Goal: Task Accomplishment & Management: Use online tool/utility

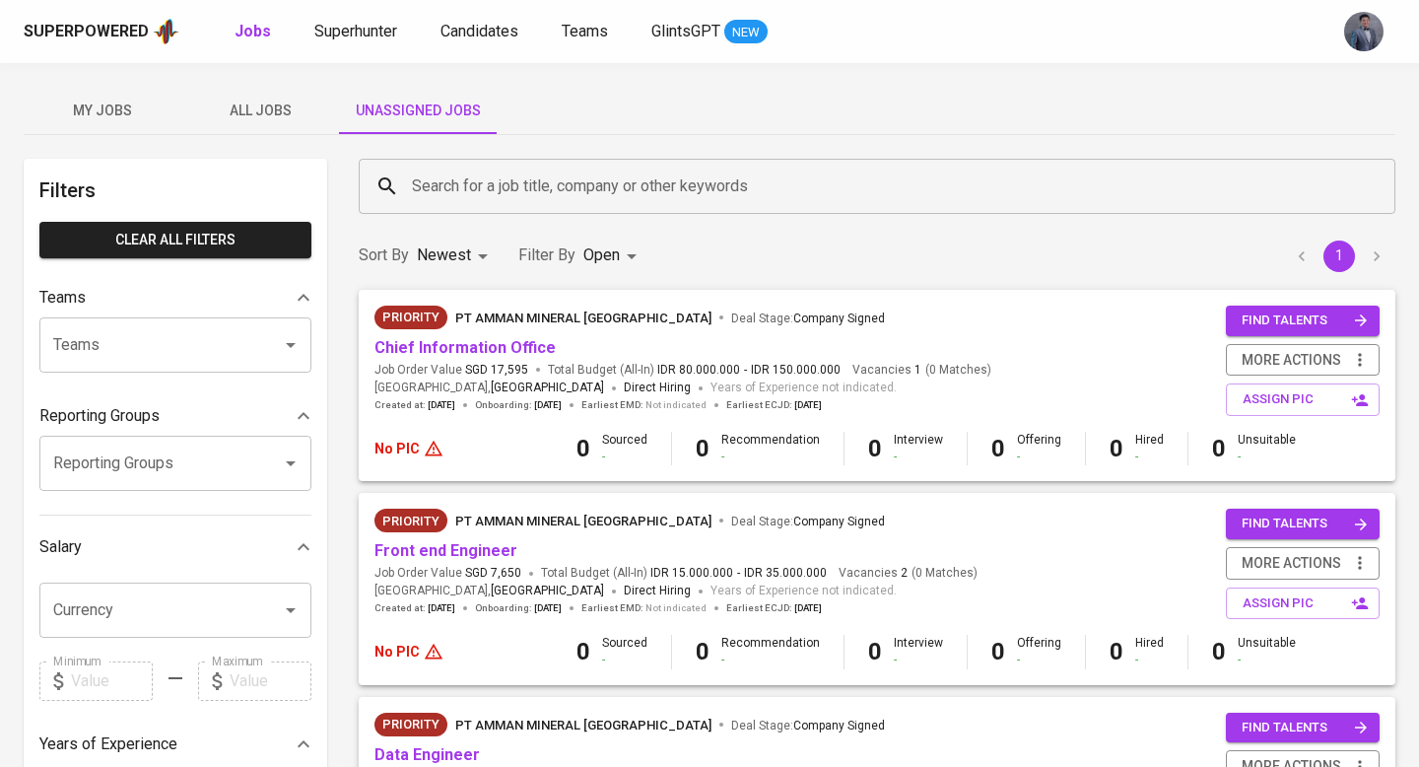
scroll to position [578, 0]
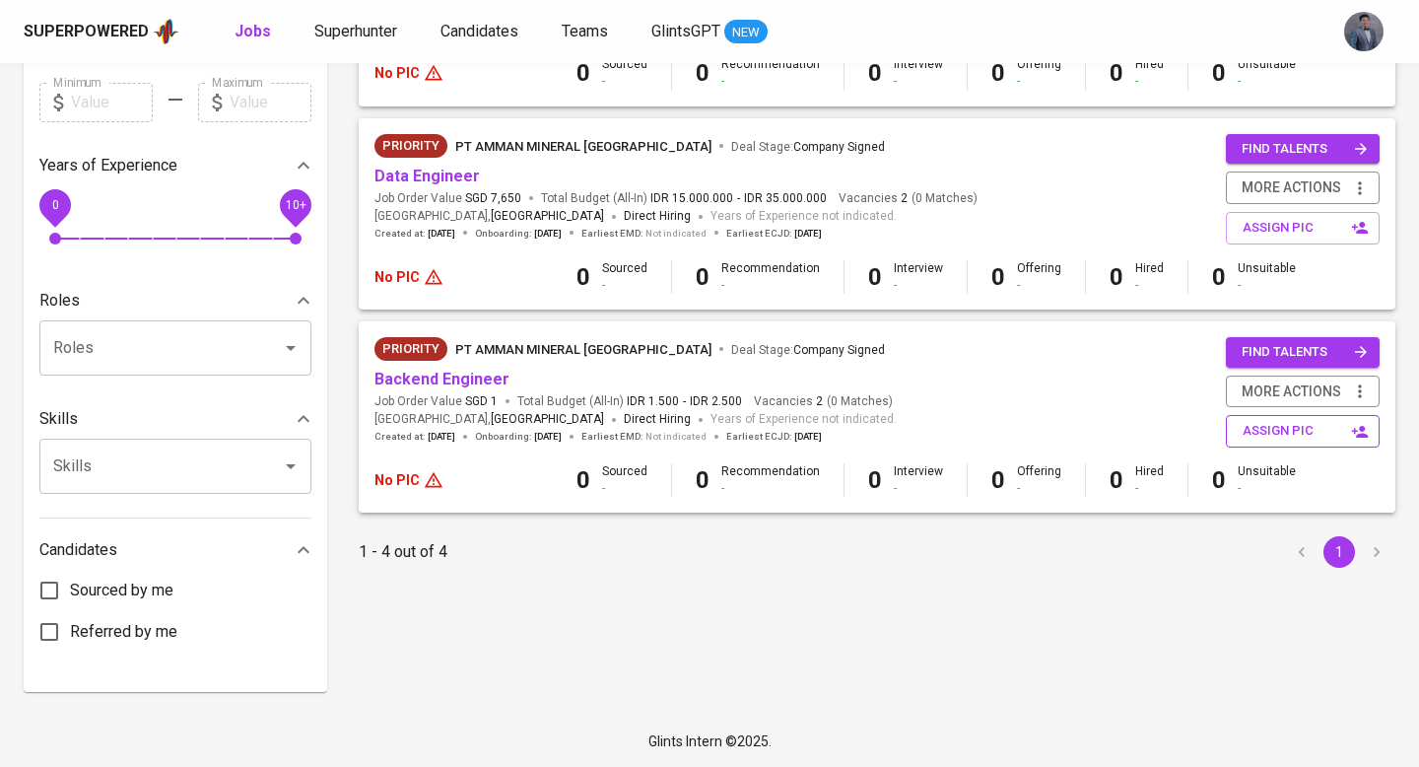
click at [1261, 426] on span "assign pic" at bounding box center [1304, 431] width 124 height 23
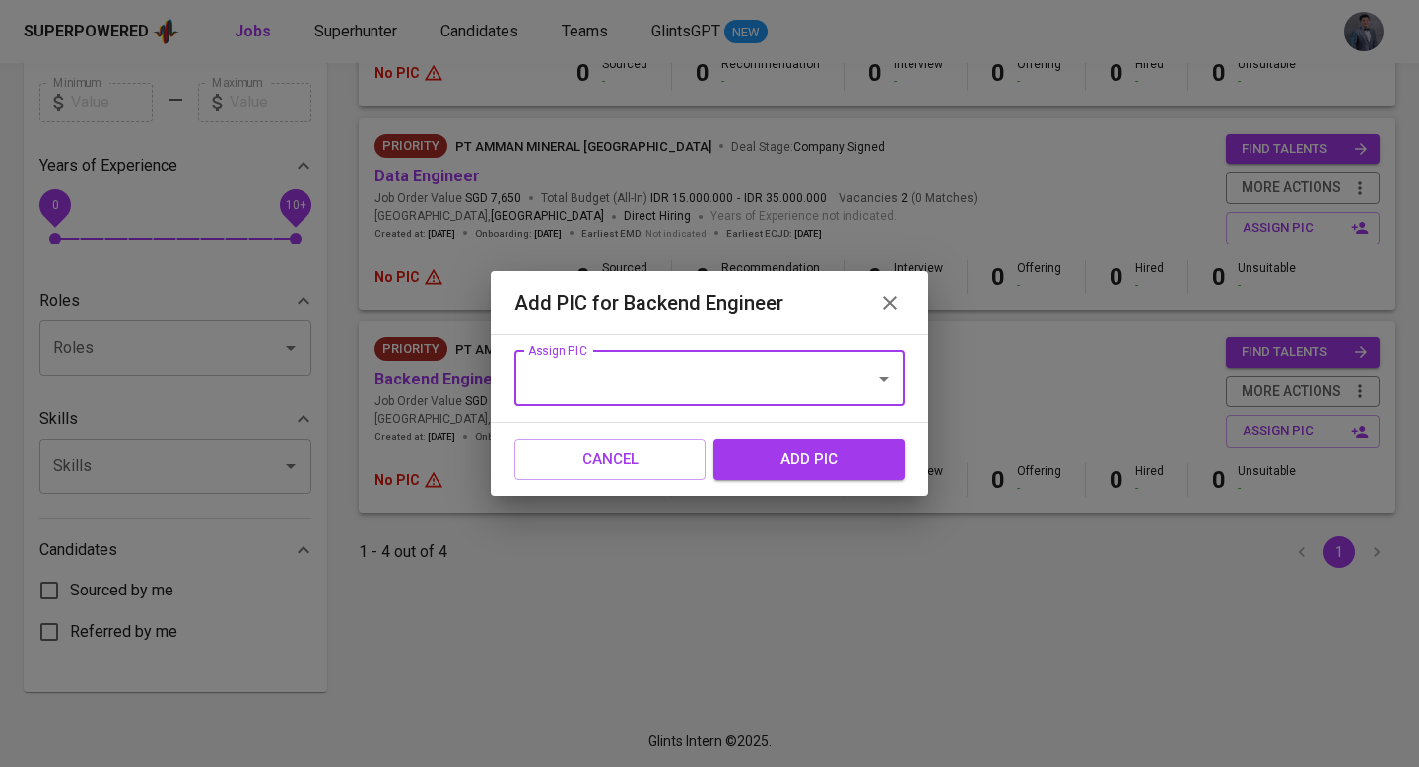
type input "s"
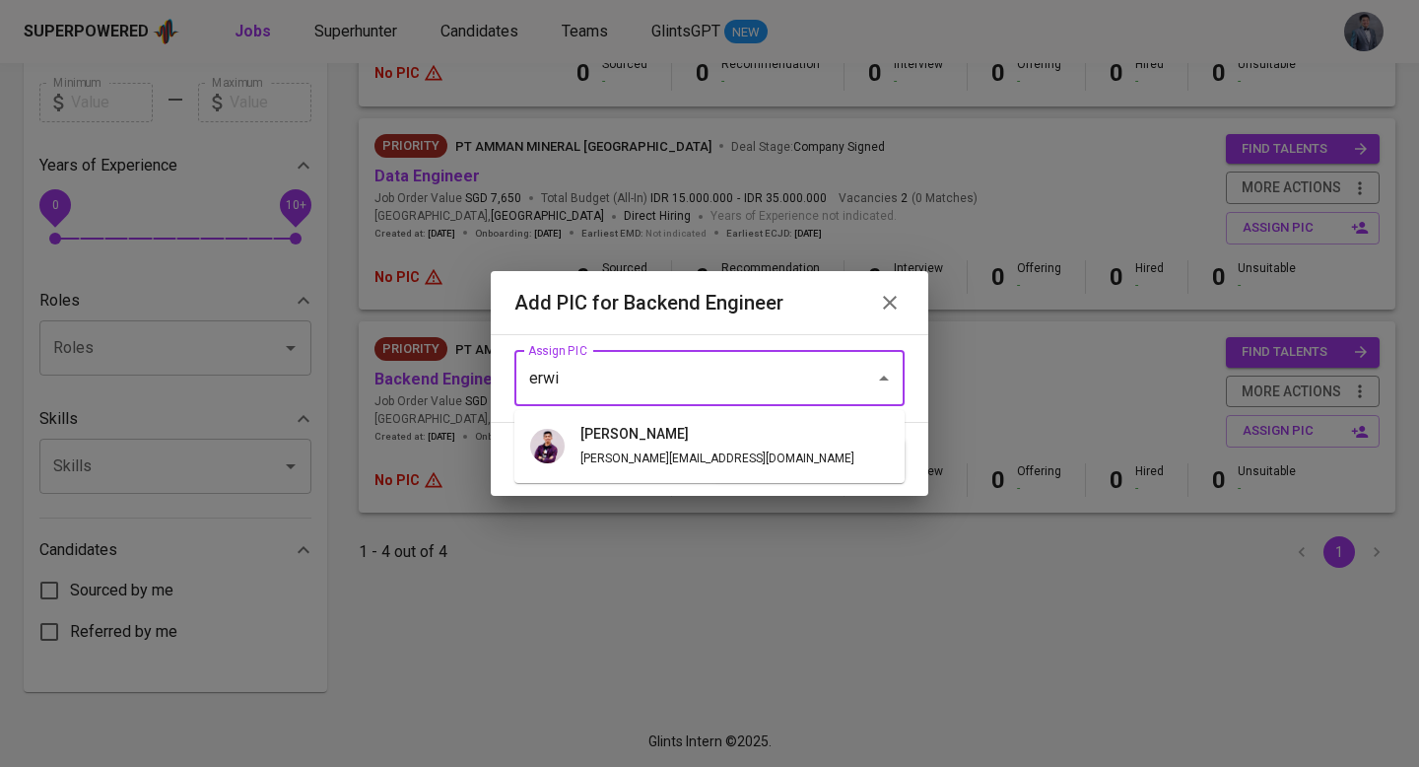
click at [638, 440] on h6 "[PERSON_NAME]" at bounding box center [717, 435] width 274 height 22
type input "[PERSON_NAME]"
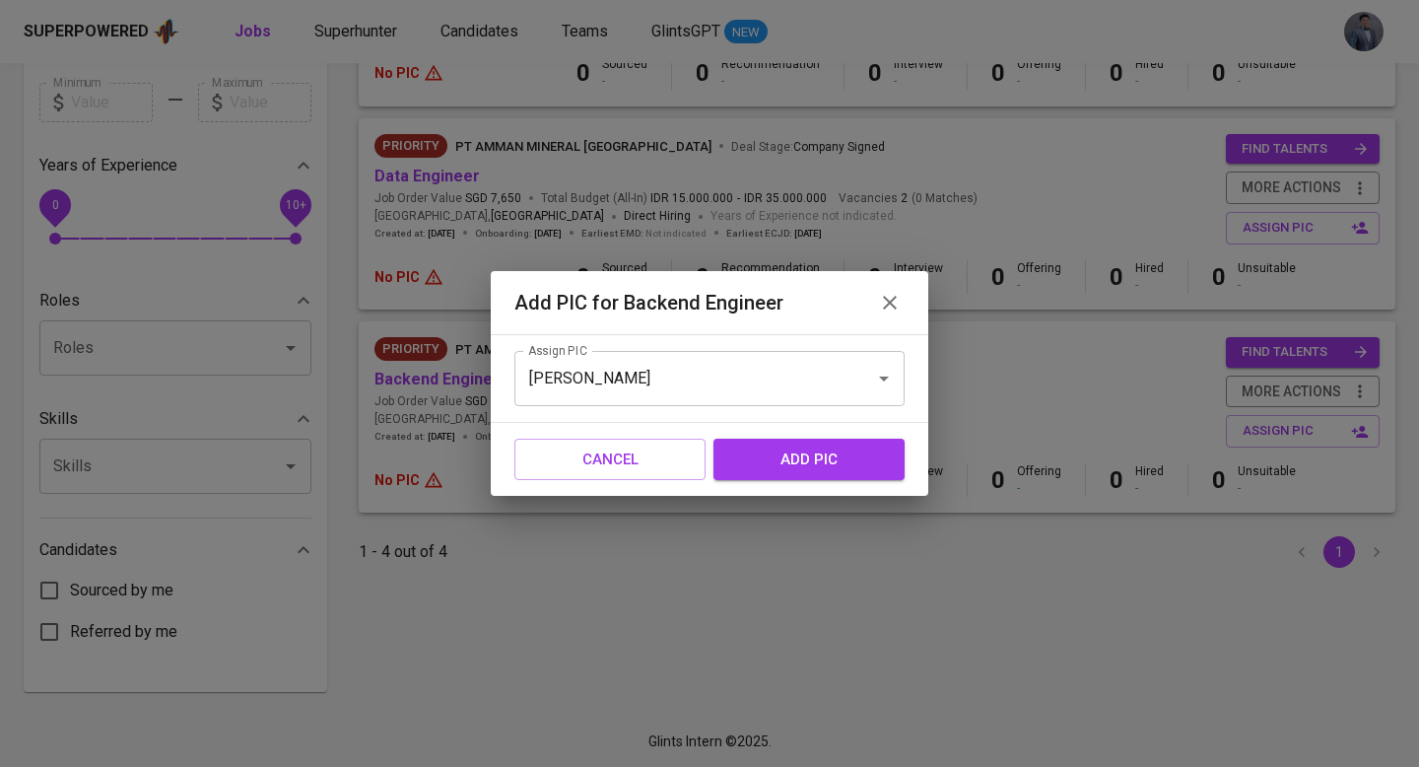
click at [782, 456] on span "add pic" at bounding box center [809, 459] width 148 height 26
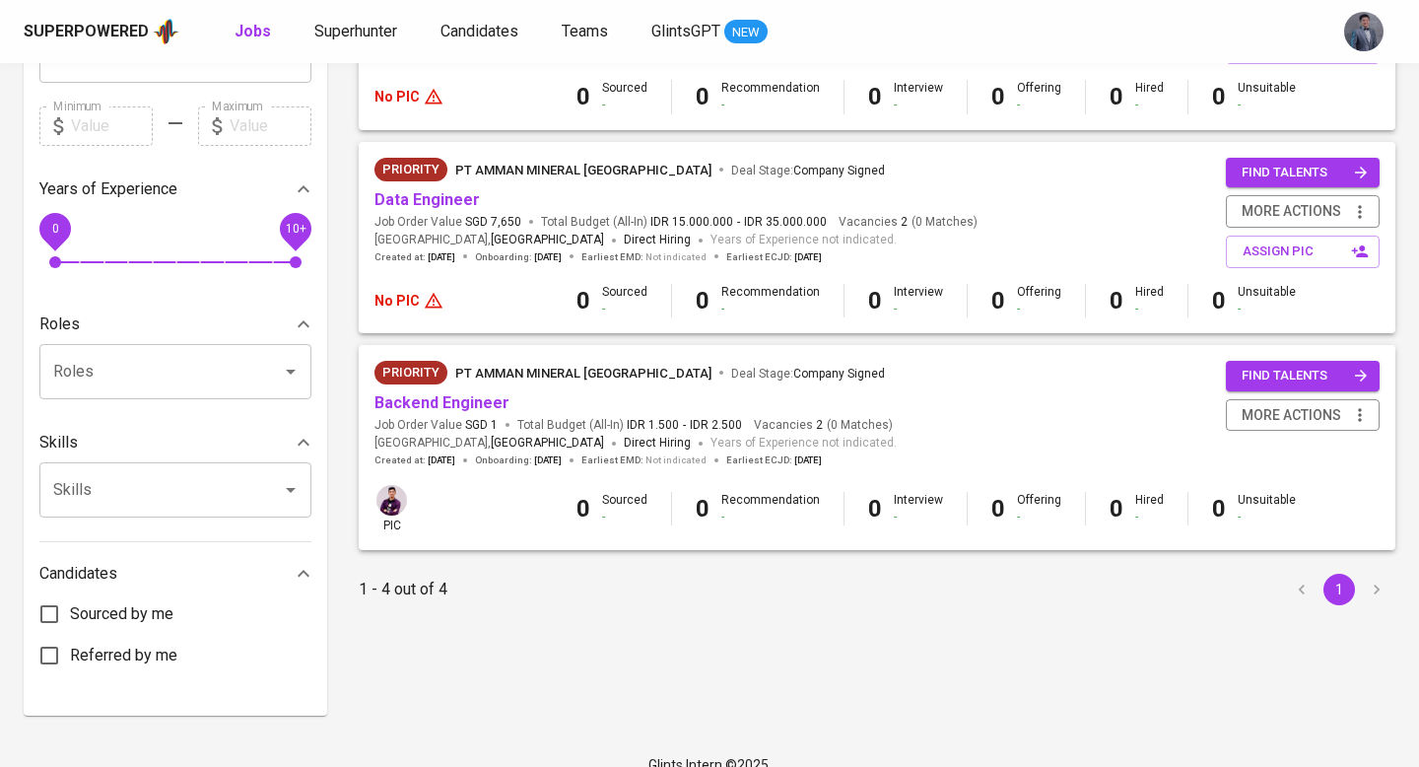
scroll to position [0, 0]
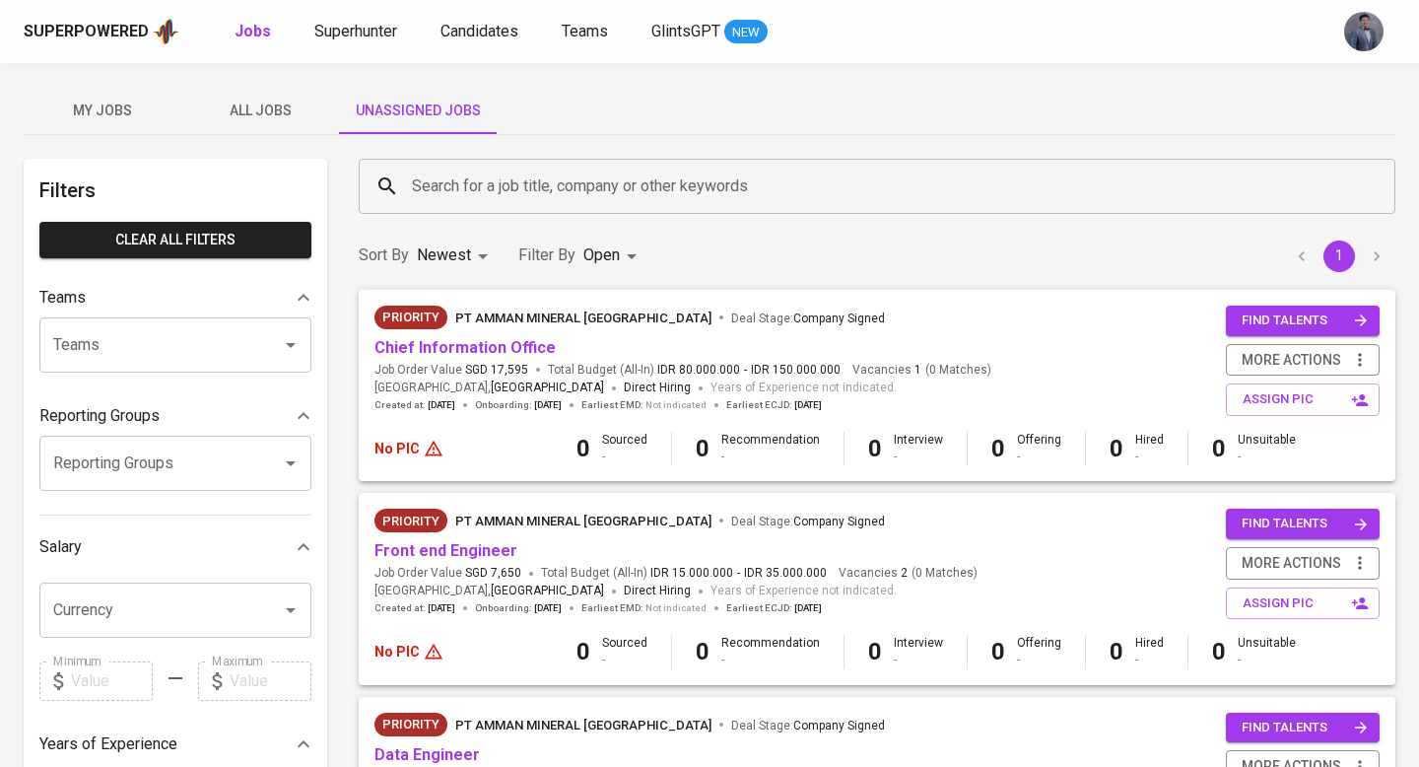
click at [253, 103] on span "All Jobs" at bounding box center [260, 111] width 134 height 25
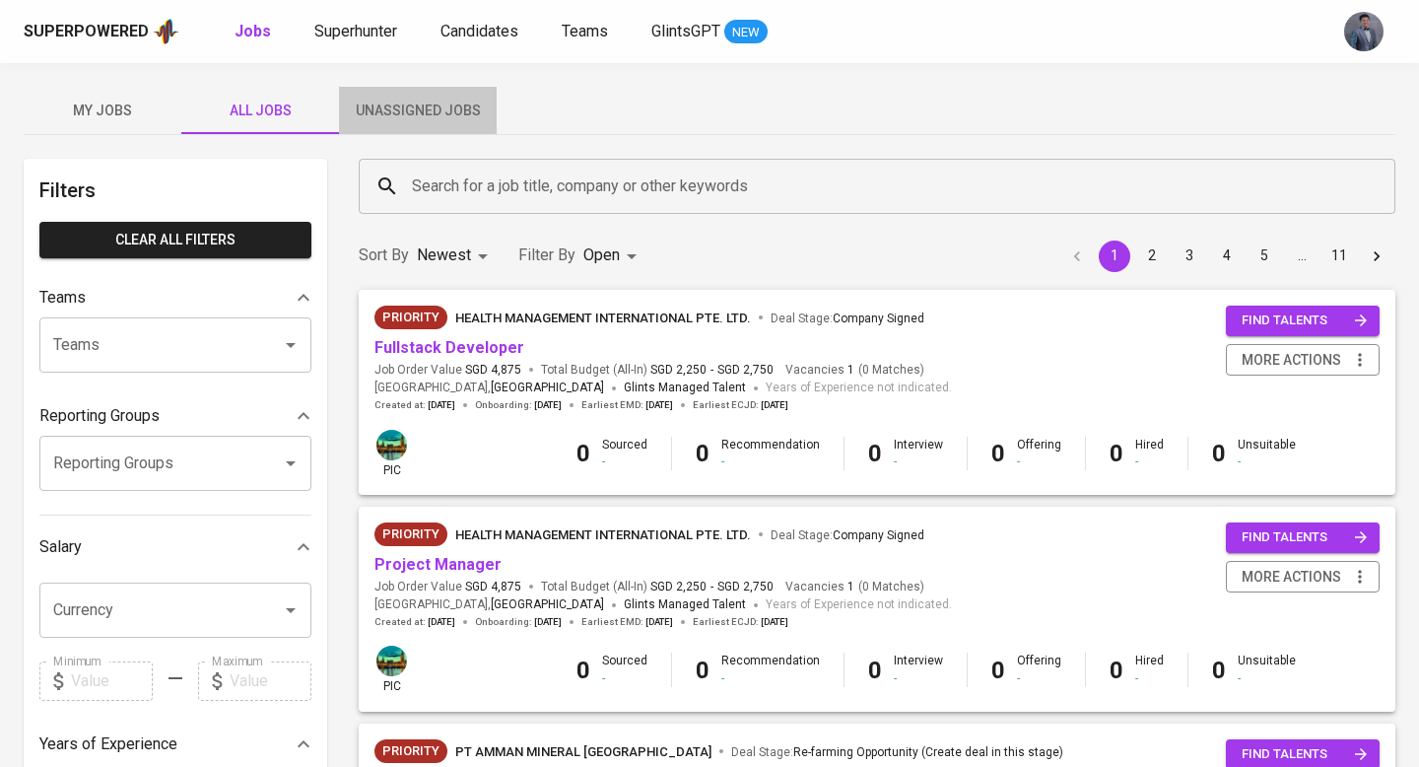
click at [389, 109] on span "Unassigned Jobs" at bounding box center [418, 111] width 134 height 25
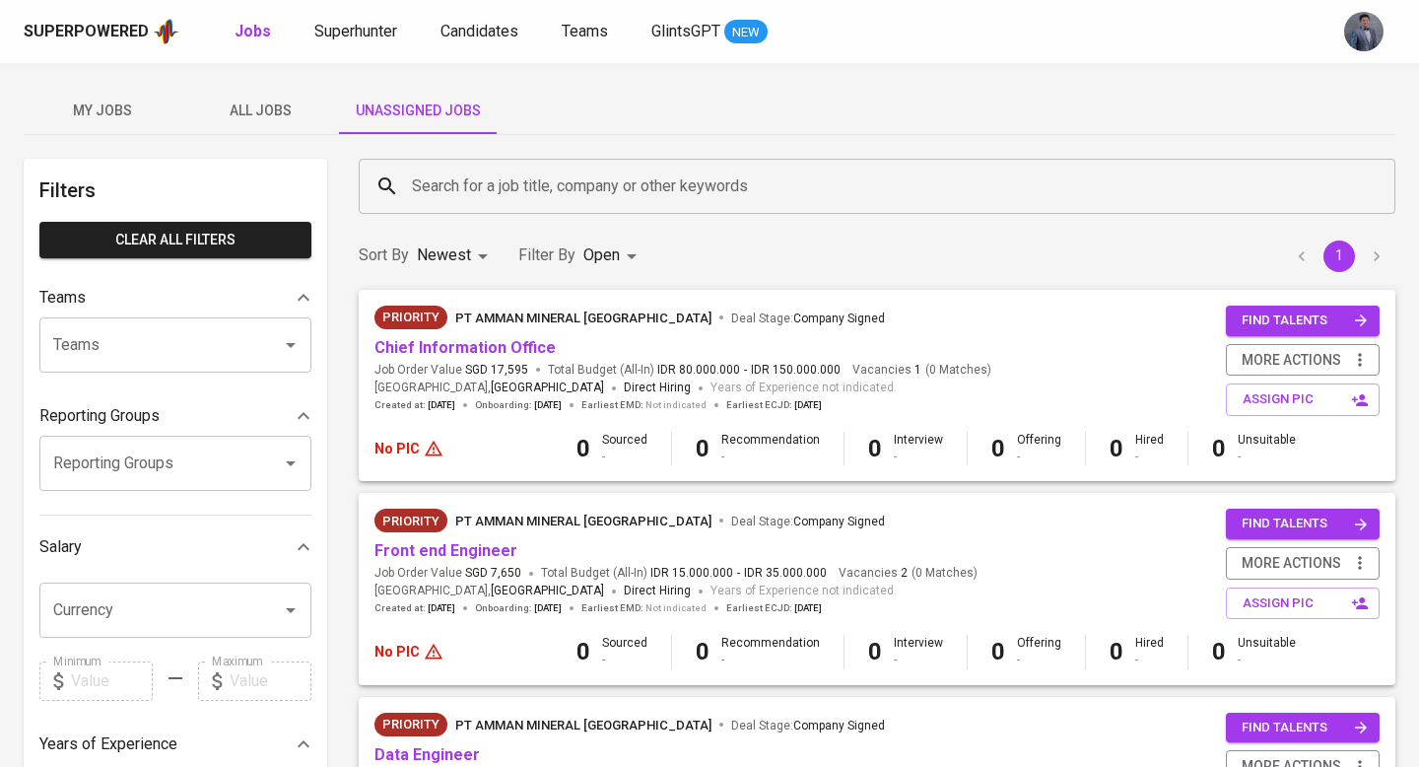
click at [255, 111] on span "All Jobs" at bounding box center [260, 111] width 134 height 25
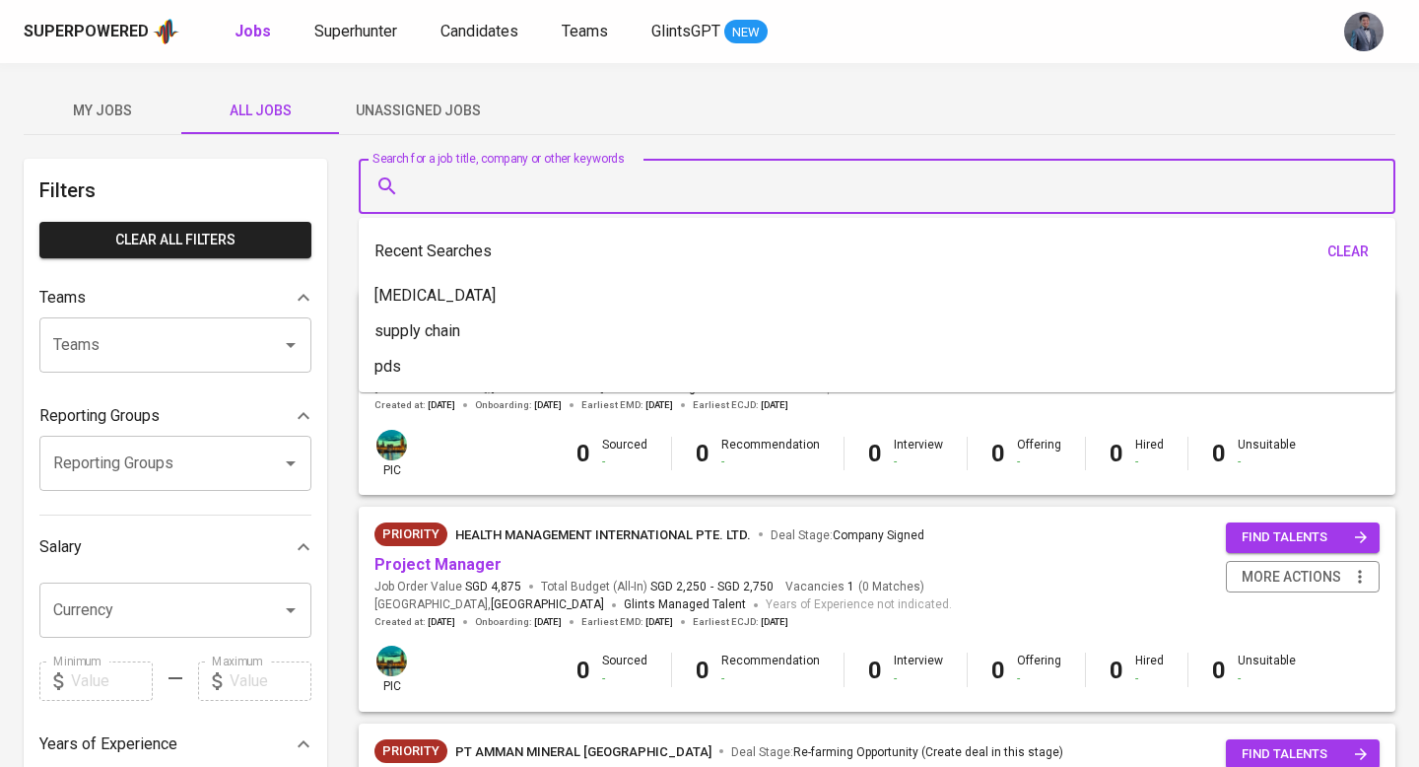
click at [517, 194] on input "Search for a job title, company or other keywords" at bounding box center [882, 186] width 950 height 37
type input "pe"
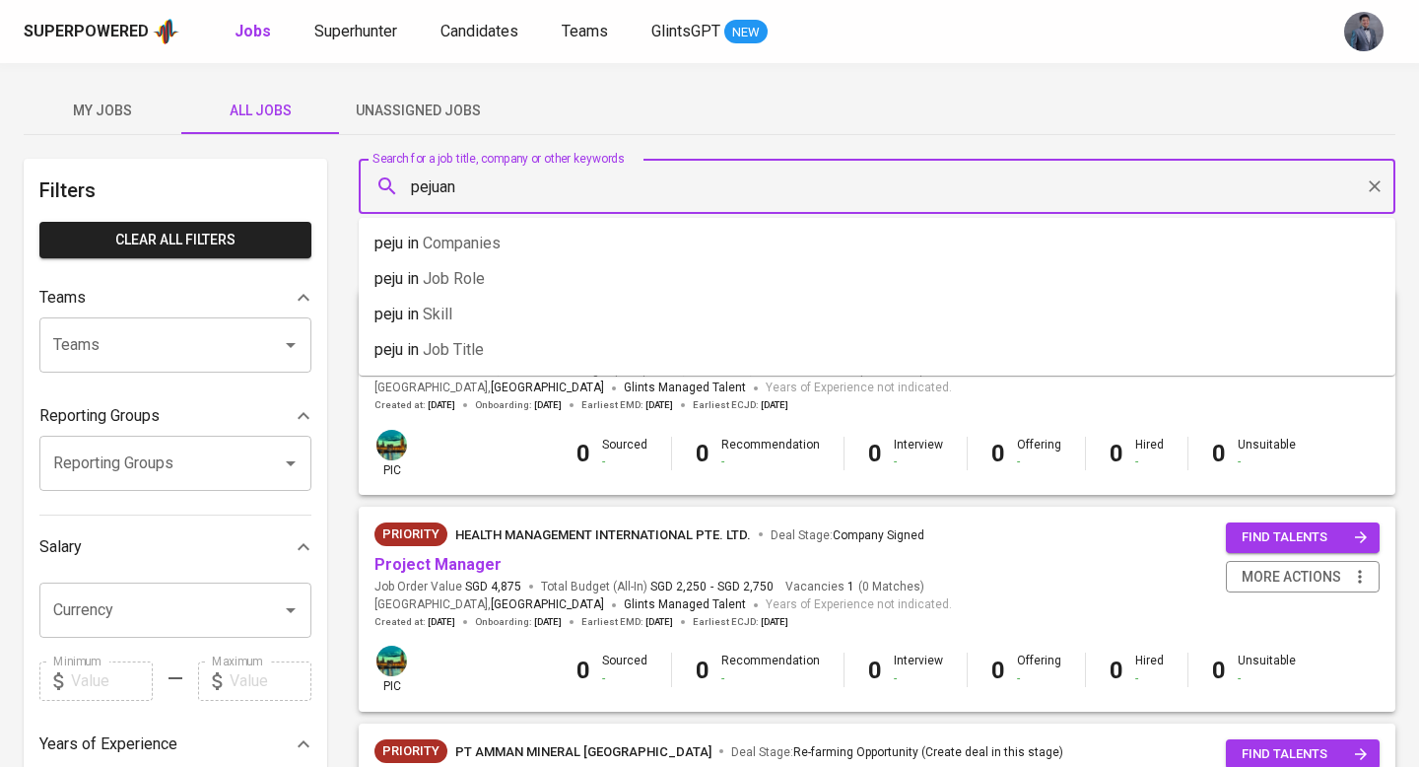
type input "pejuang"
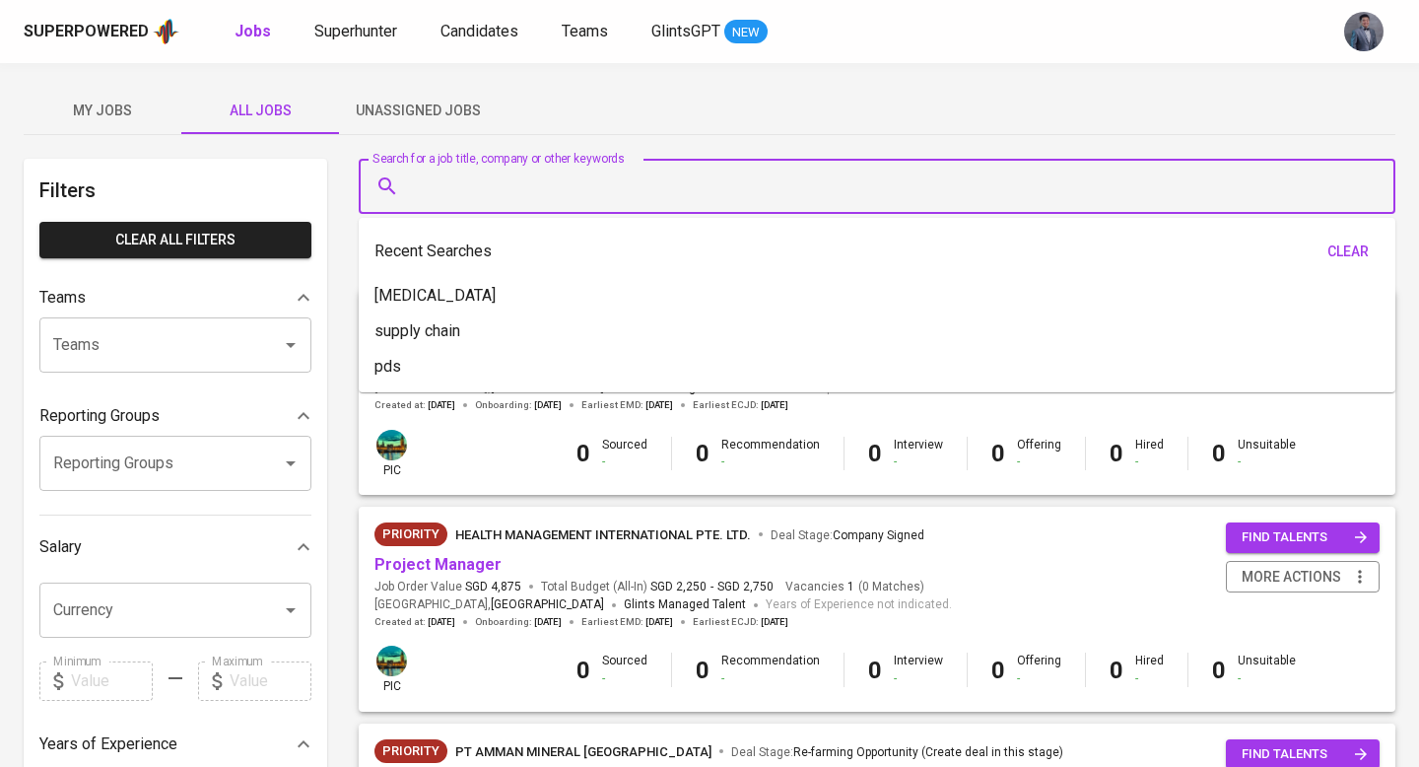
click at [795, 128] on div "My Jobs All Jobs Unassigned Jobs" at bounding box center [710, 110] width 1372 height 47
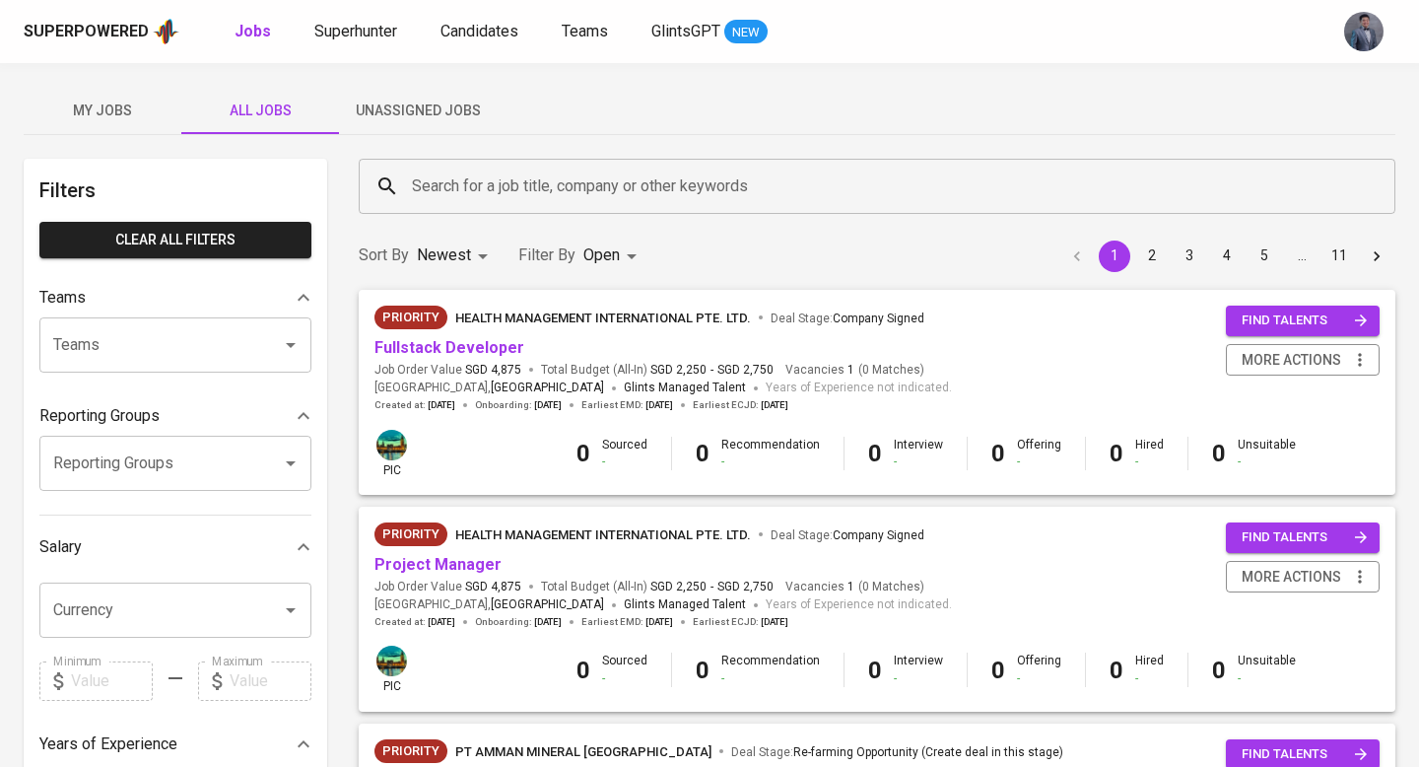
click at [587, 181] on input "Search for a job title, company or other keywords" at bounding box center [882, 186] width 950 height 37
click at [646, 118] on div "My Jobs All Jobs Unassigned Jobs" at bounding box center [710, 110] width 1372 height 47
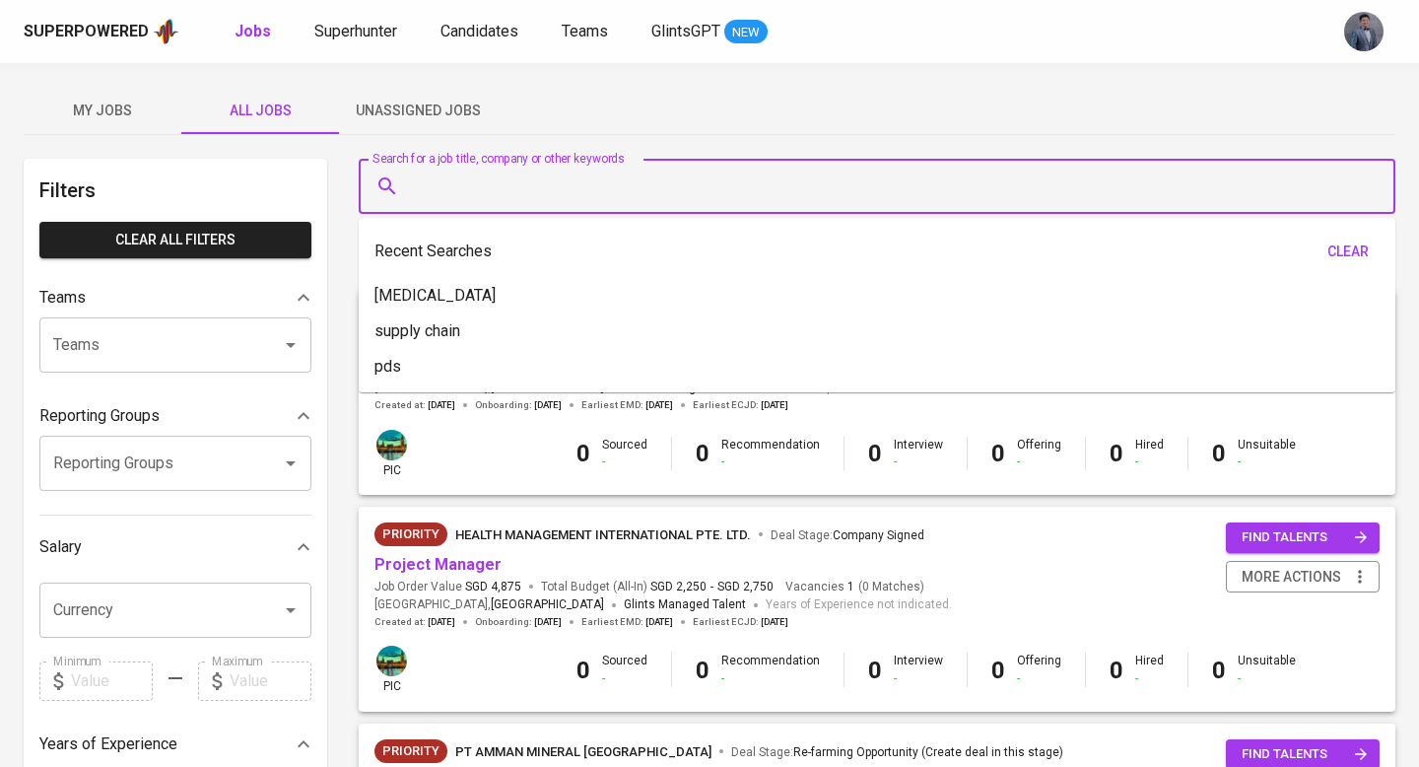
click at [585, 185] on input "Search for a job title, company or other keywords" at bounding box center [882, 186] width 950 height 37
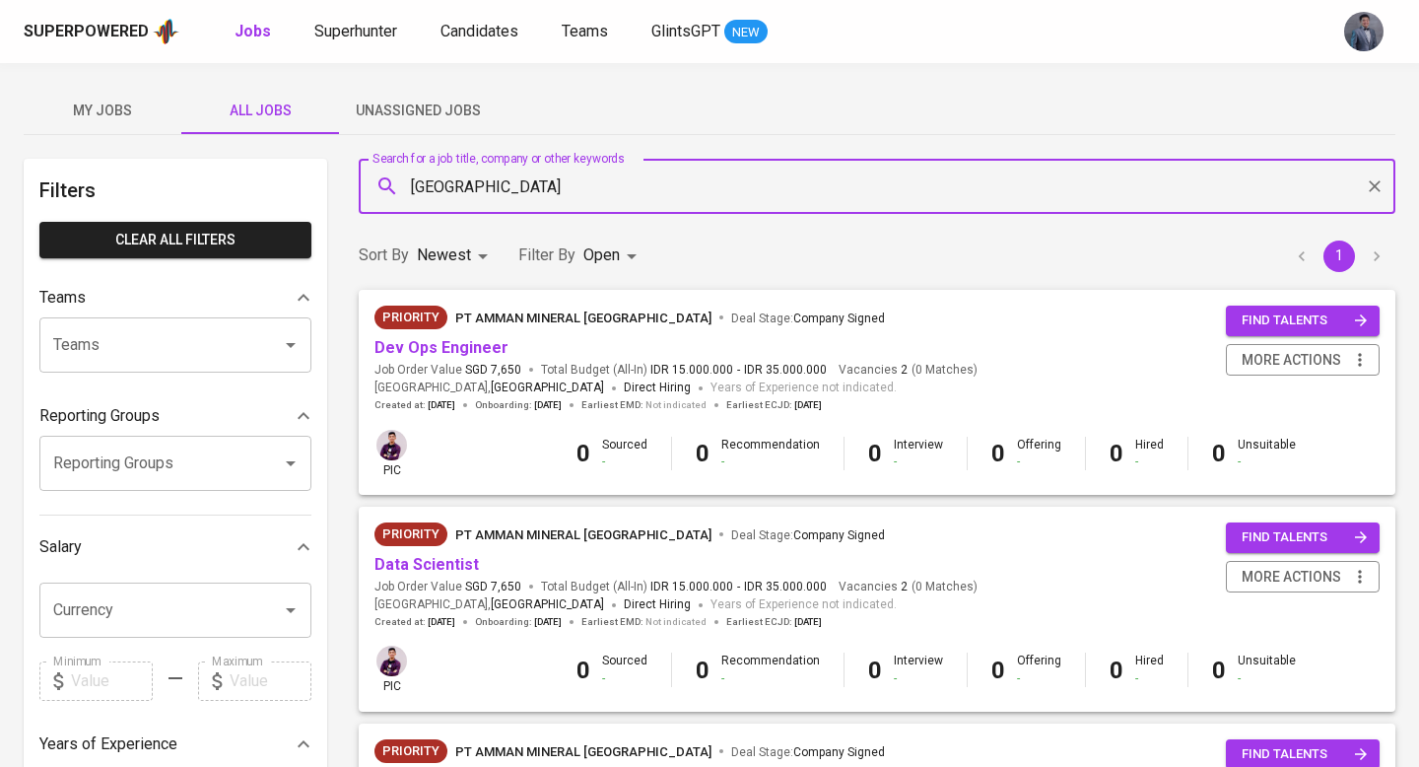
click at [675, 195] on input "amman" at bounding box center [882, 186] width 950 height 37
click at [656, 227] on li "amman in Companies" at bounding box center [877, 243] width 1037 height 35
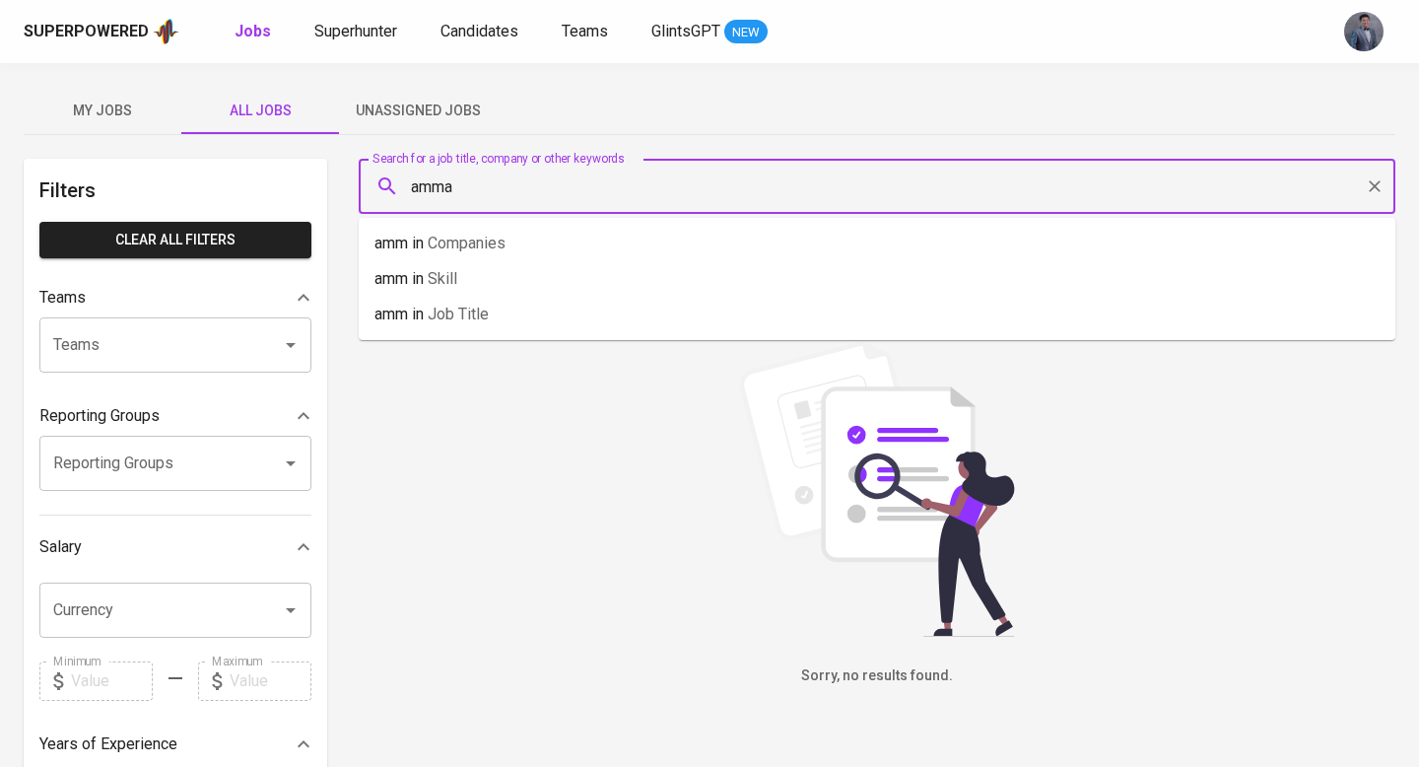
type input "amman"
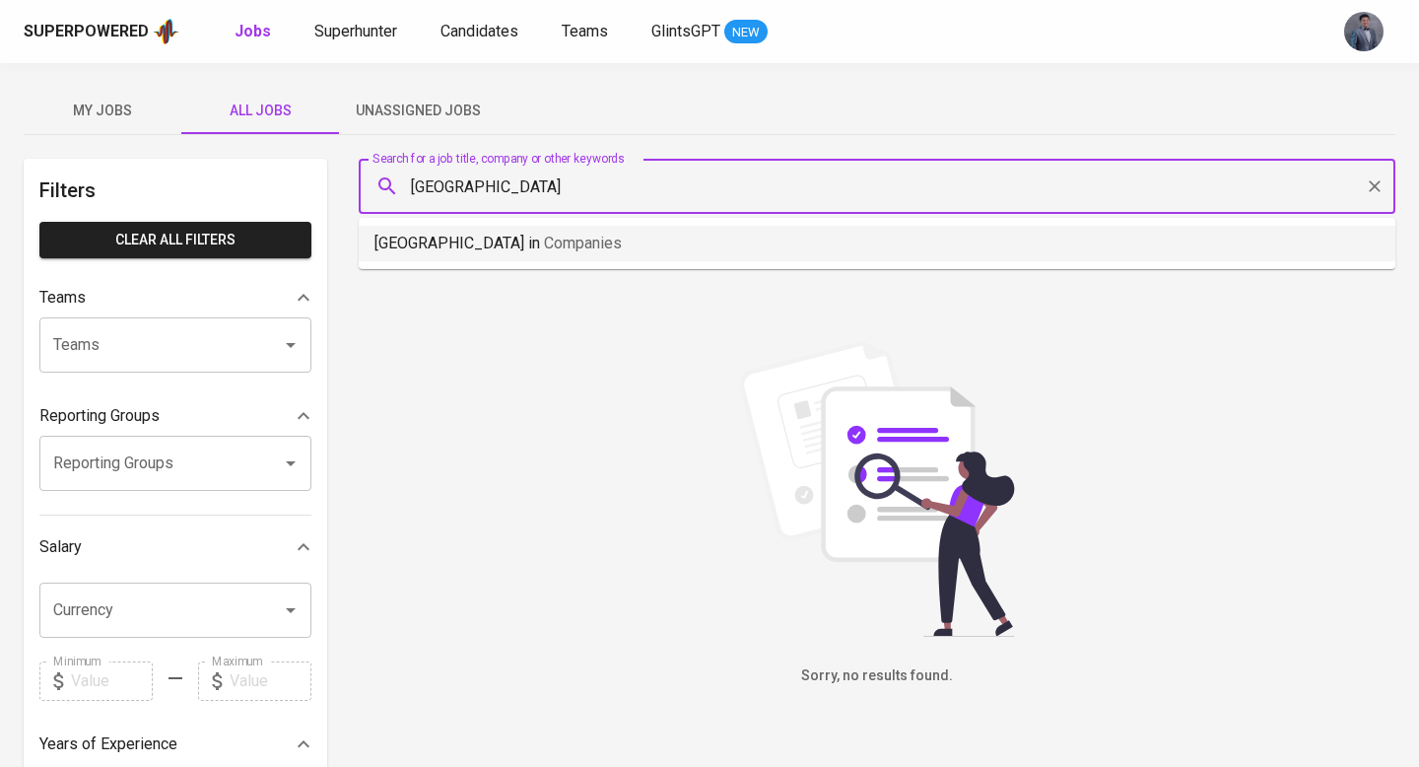
click at [635, 242] on li "amman in Companies" at bounding box center [877, 243] width 1037 height 35
click at [465, 123] on button "Unassigned Jobs" at bounding box center [418, 110] width 158 height 47
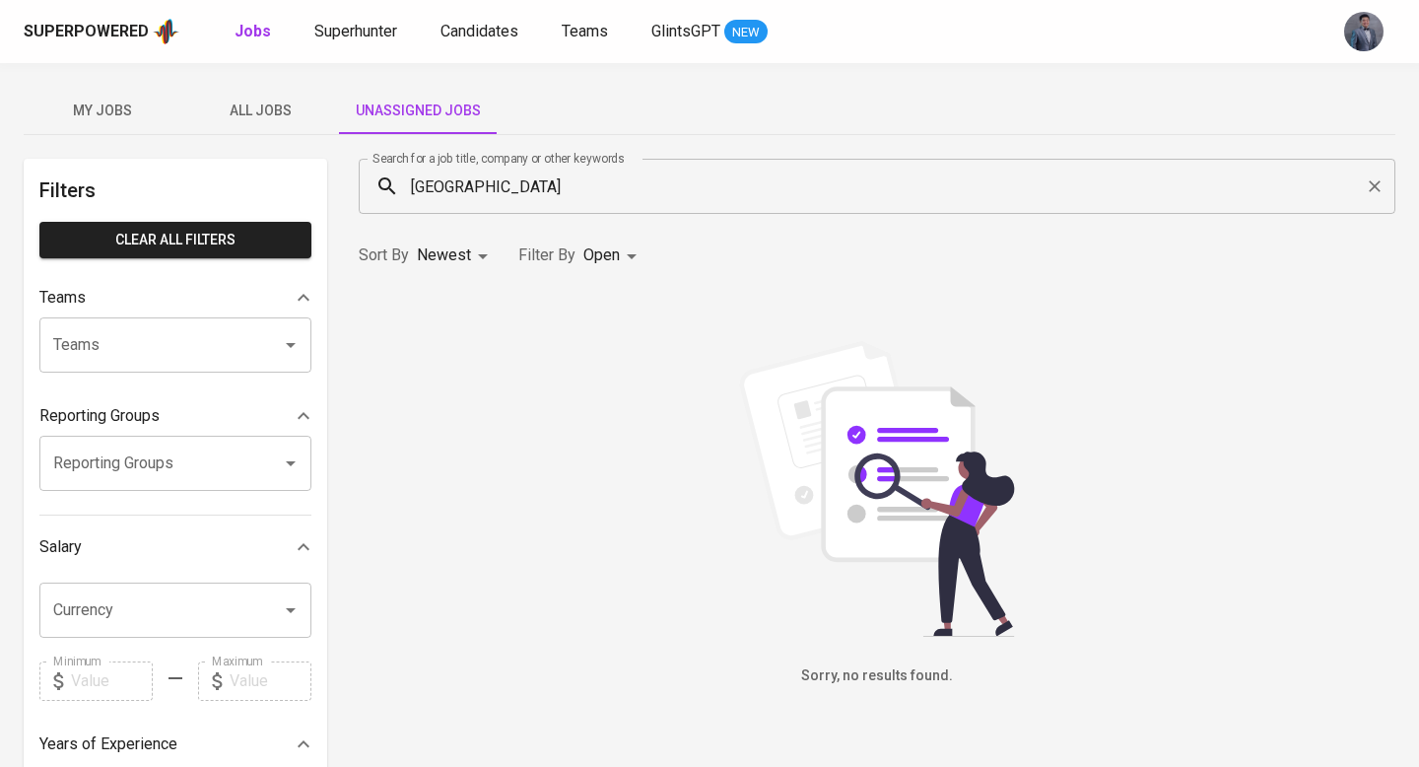
click at [501, 185] on input "amman" at bounding box center [882, 186] width 950 height 37
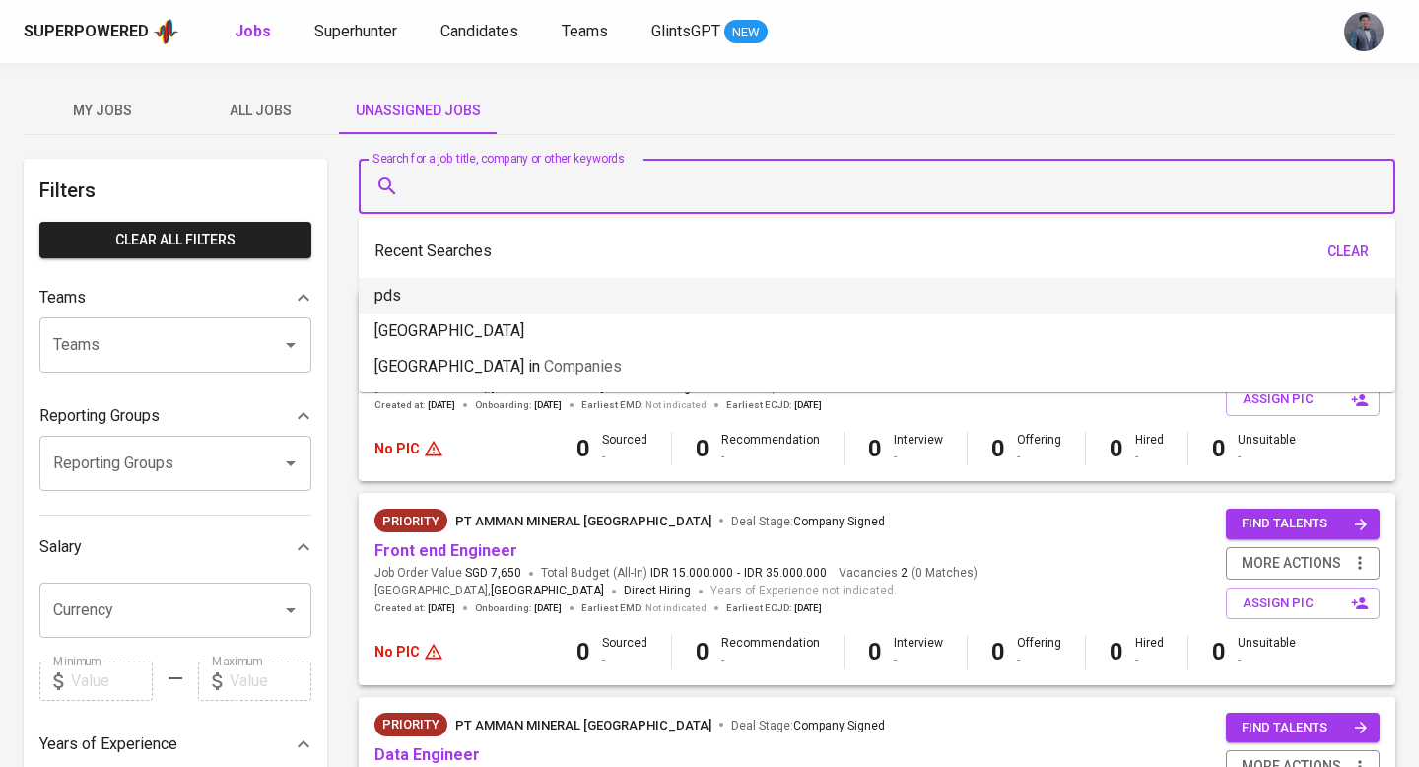
click at [643, 97] on div "My Jobs All Jobs Unassigned Jobs" at bounding box center [710, 110] width 1372 height 47
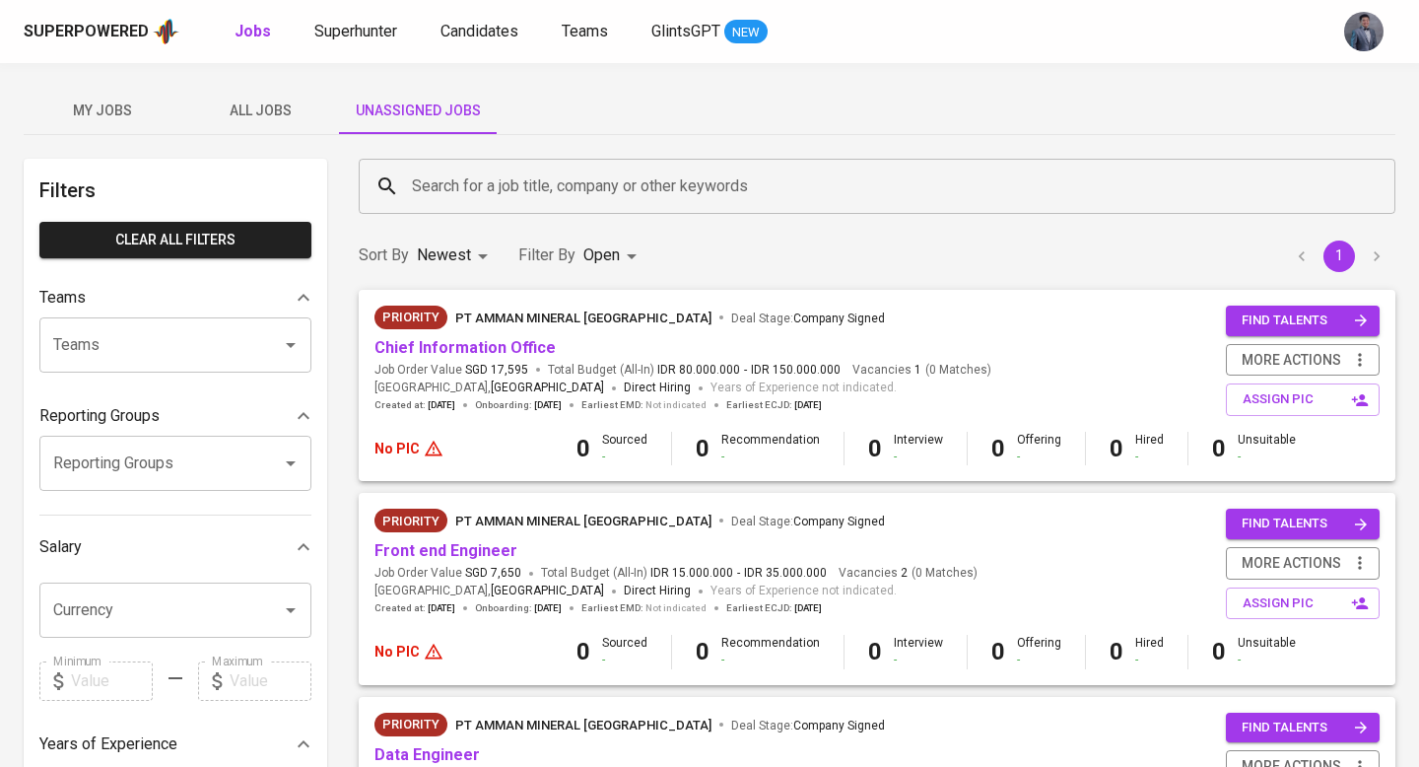
click at [651, 322] on span "PT Amman Mineral [GEOGRAPHIC_DATA]" at bounding box center [583, 317] width 256 height 15
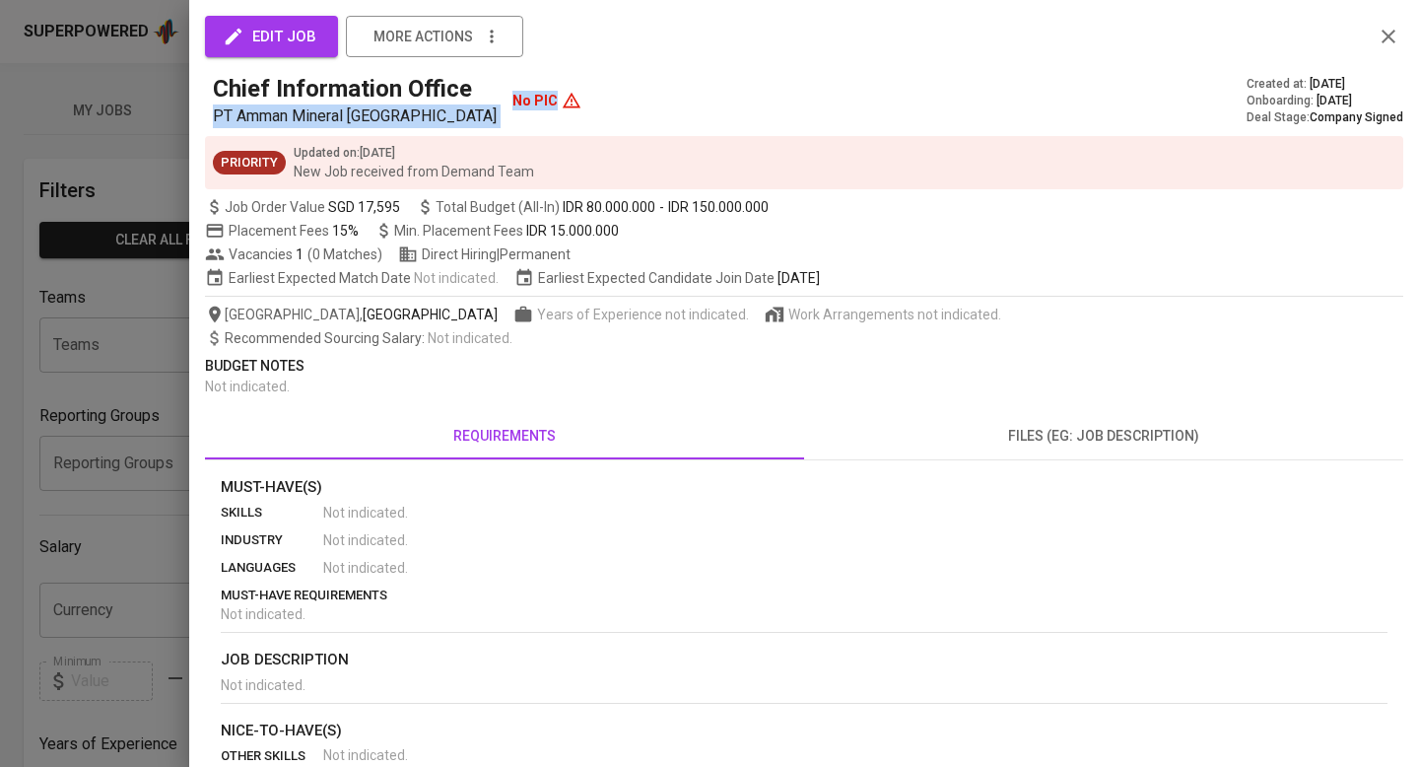
drag, startPoint x: 214, startPoint y: 115, endPoint x: 522, endPoint y: 117, distance: 308.4
click at [522, 117] on div "Chief Information Office PT Amman Mineral Nusa Tenggara No PIC" at bounding box center [397, 100] width 369 height 55
click at [512, 121] on div "No PIC" at bounding box center [546, 100] width 69 height 55
drag, startPoint x: 486, startPoint y: 120, endPoint x: 259, endPoint y: 114, distance: 226.7
click at [258, 114] on div "Chief Information Office PT Amman Mineral Nusa Tenggara No PIC" at bounding box center [397, 100] width 369 height 55
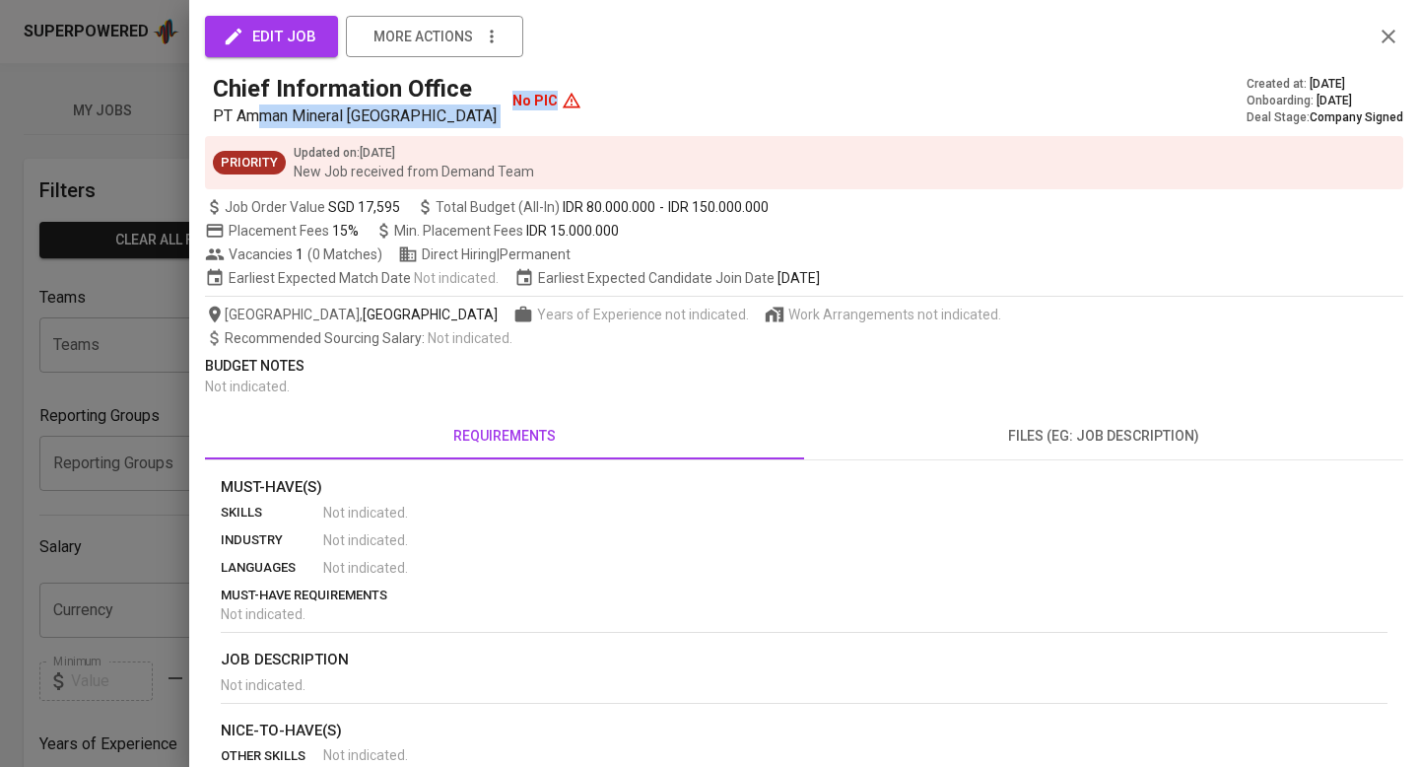
click at [259, 114] on span "PT Amman Mineral [GEOGRAPHIC_DATA]" at bounding box center [355, 115] width 284 height 19
drag, startPoint x: 453, startPoint y: 112, endPoint x: 205, endPoint y: 110, distance: 248.3
click at [205, 110] on div "Chief Information Office PT Amman Mineral Nusa Tenggara No PIC Created at : Sep…" at bounding box center [804, 100] width 1198 height 55
copy span "PT Amman Mineral [GEOGRAPHIC_DATA]"
click at [157, 110] on div at bounding box center [709, 383] width 1419 height 767
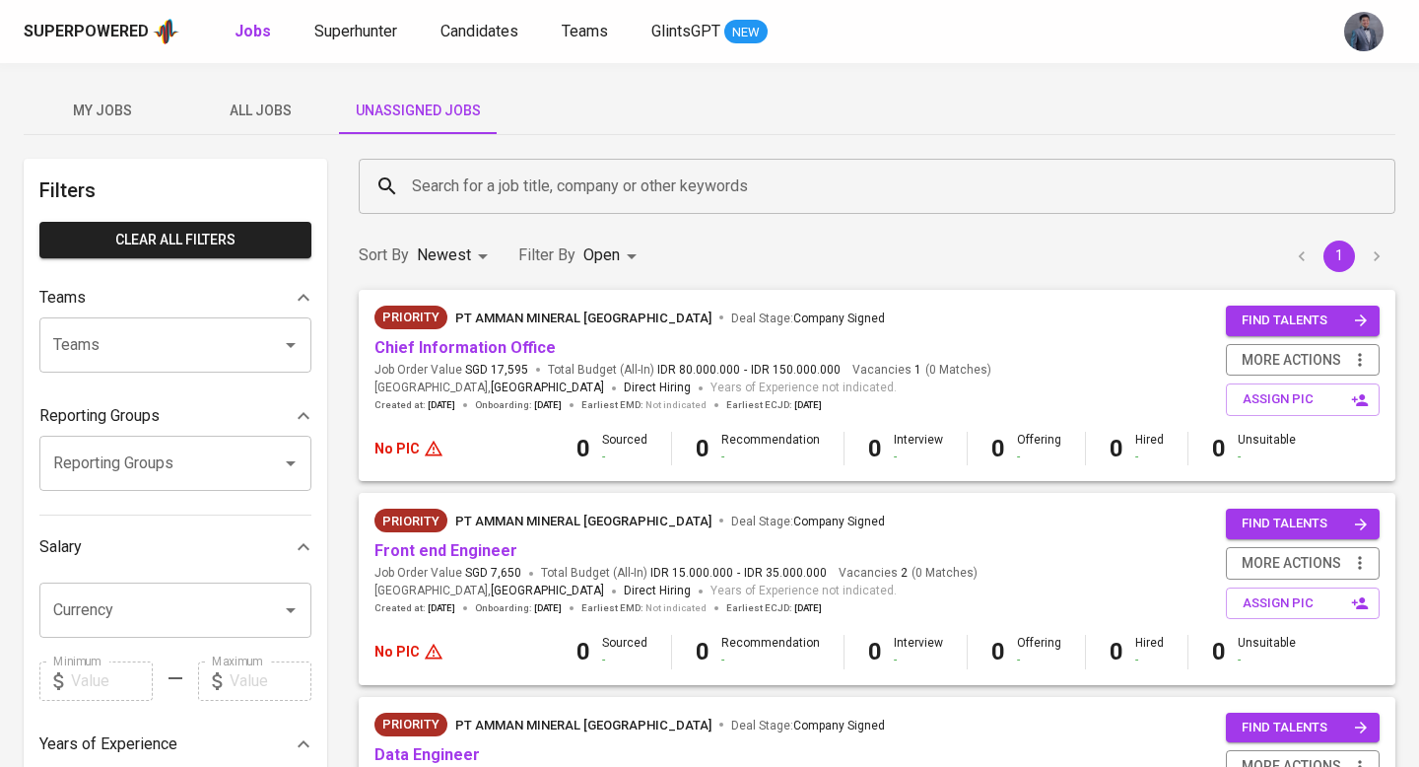
drag, startPoint x: 283, startPoint y: 113, endPoint x: 442, endPoint y: 185, distance: 175.1
click at [282, 113] on span "All Jobs" at bounding box center [260, 111] width 134 height 25
click at [442, 186] on input "Search for a job title, company or other keywords" at bounding box center [882, 186] width 950 height 37
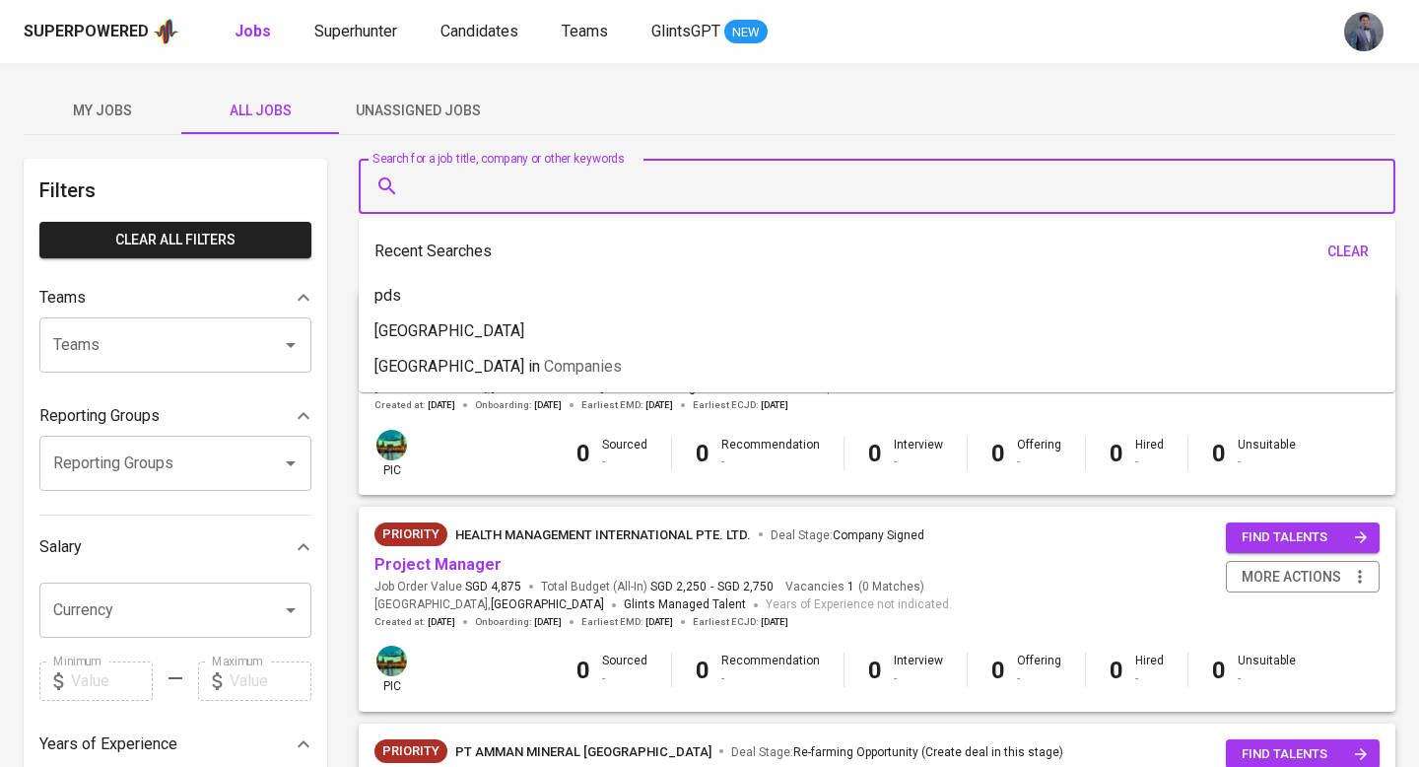
paste input "PT Amman Mineral [GEOGRAPHIC_DATA]"
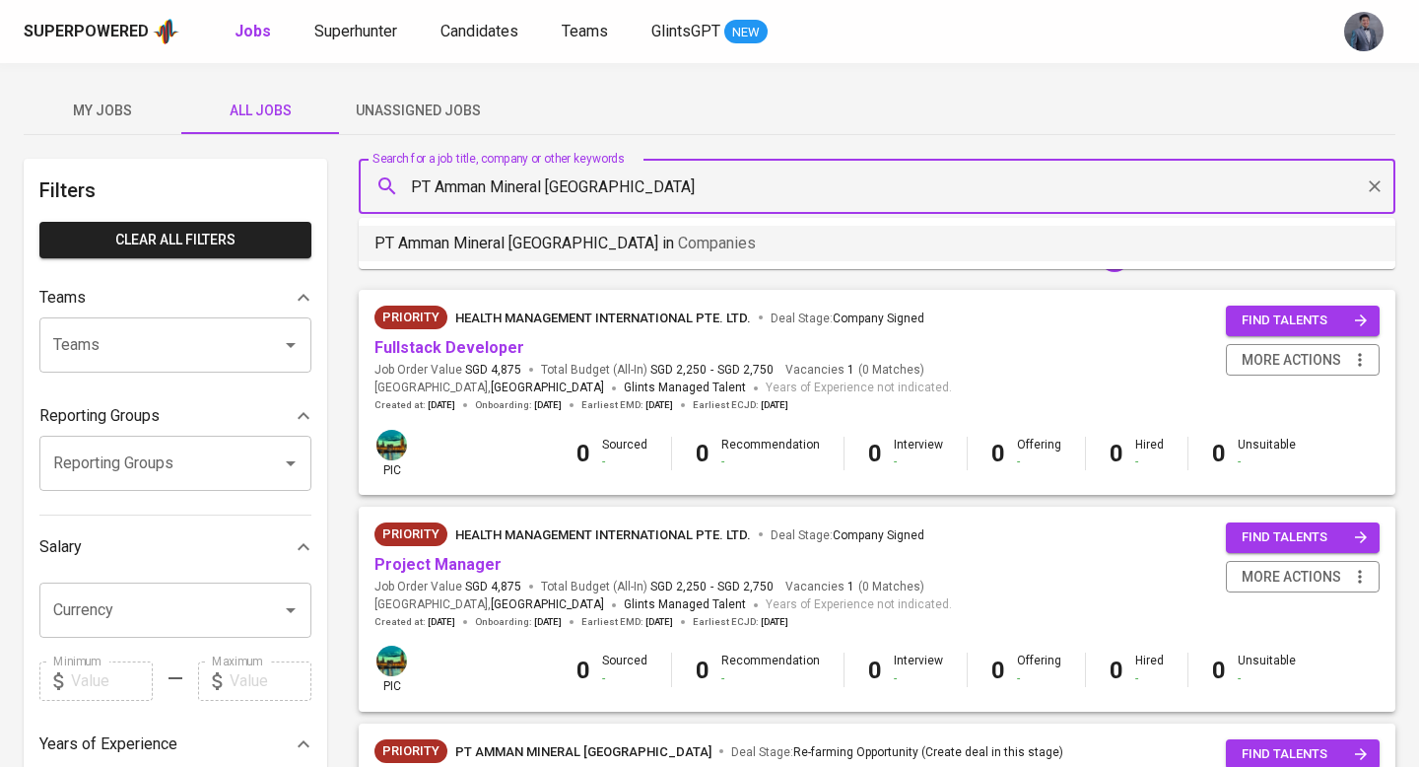
click at [627, 232] on p "PT Amman Mineral Nusa Tenggara in Companies" at bounding box center [564, 244] width 381 height 24
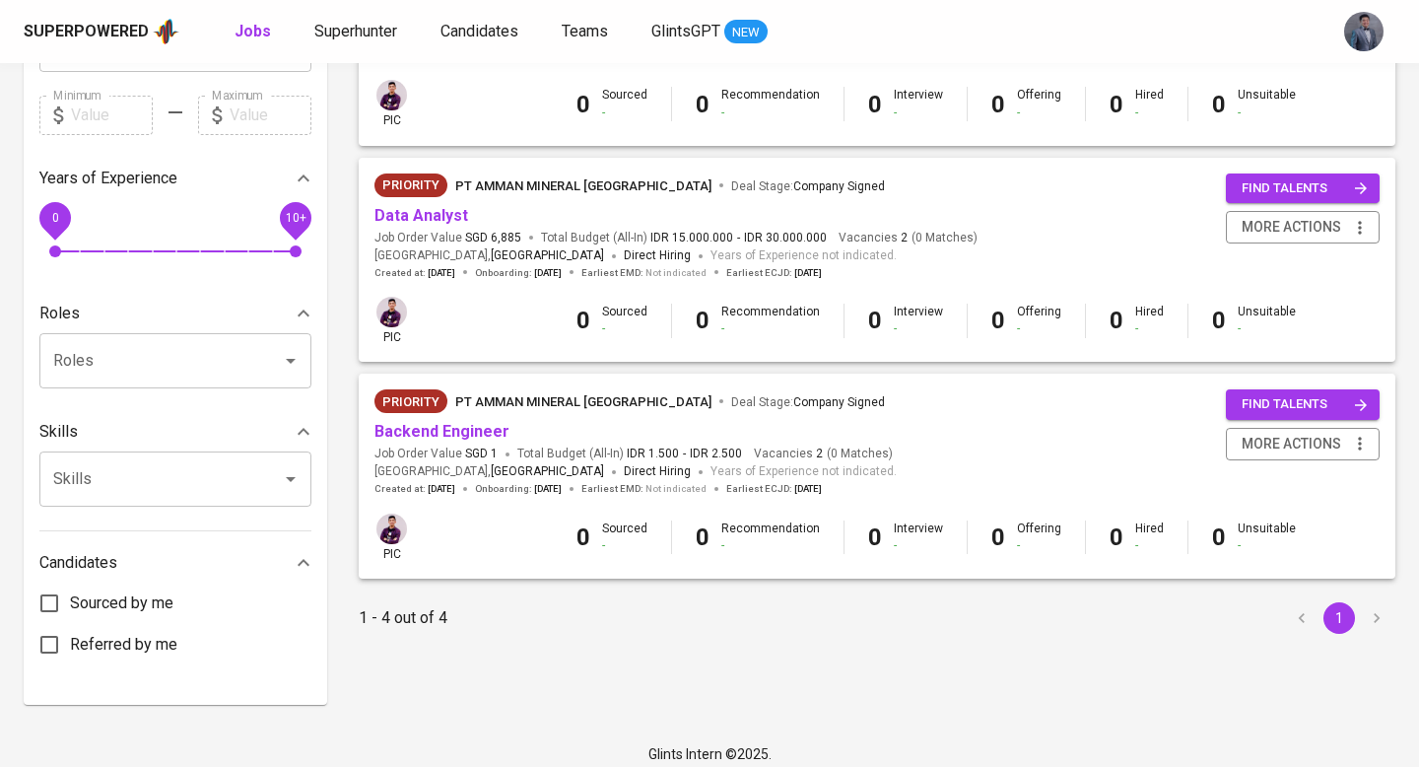
scroll to position [578, 0]
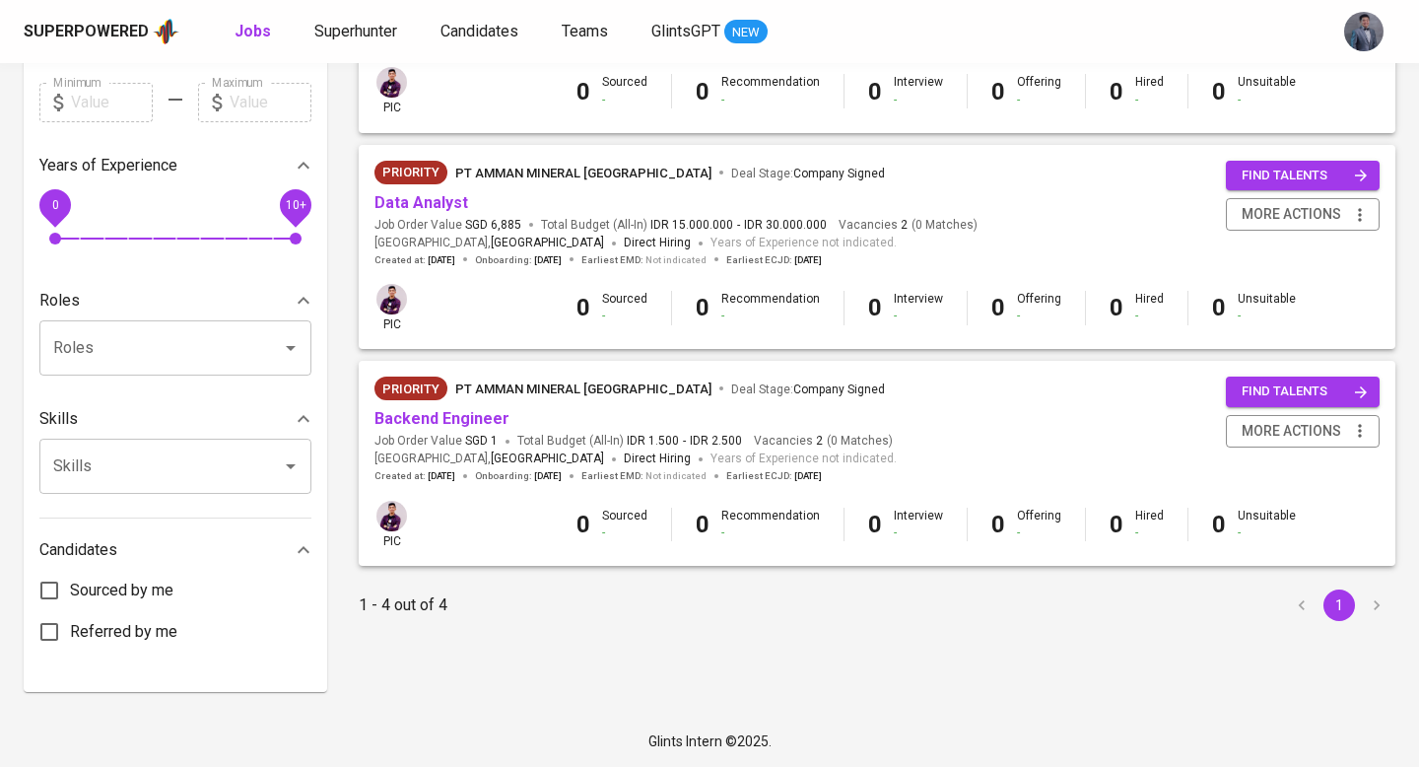
type input "PT Amman Mineral [GEOGRAPHIC_DATA]"
click at [990, 388] on div "Priority PT Amman Mineral Nusa Tenggara Deal Stage : Company Signed Backend Eng…" at bounding box center [876, 429] width 1005 height 106
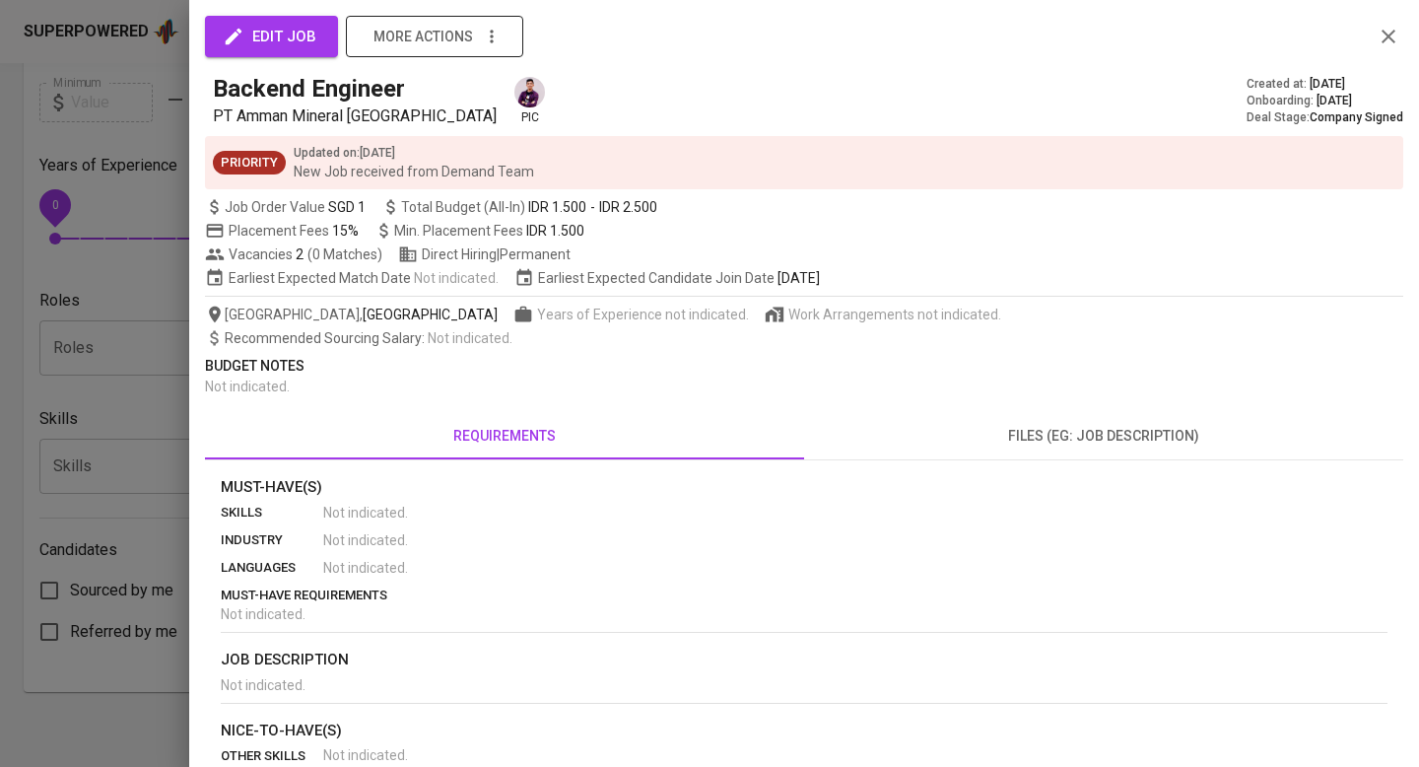
click at [498, 30] on icon "button" at bounding box center [492, 37] width 20 height 20
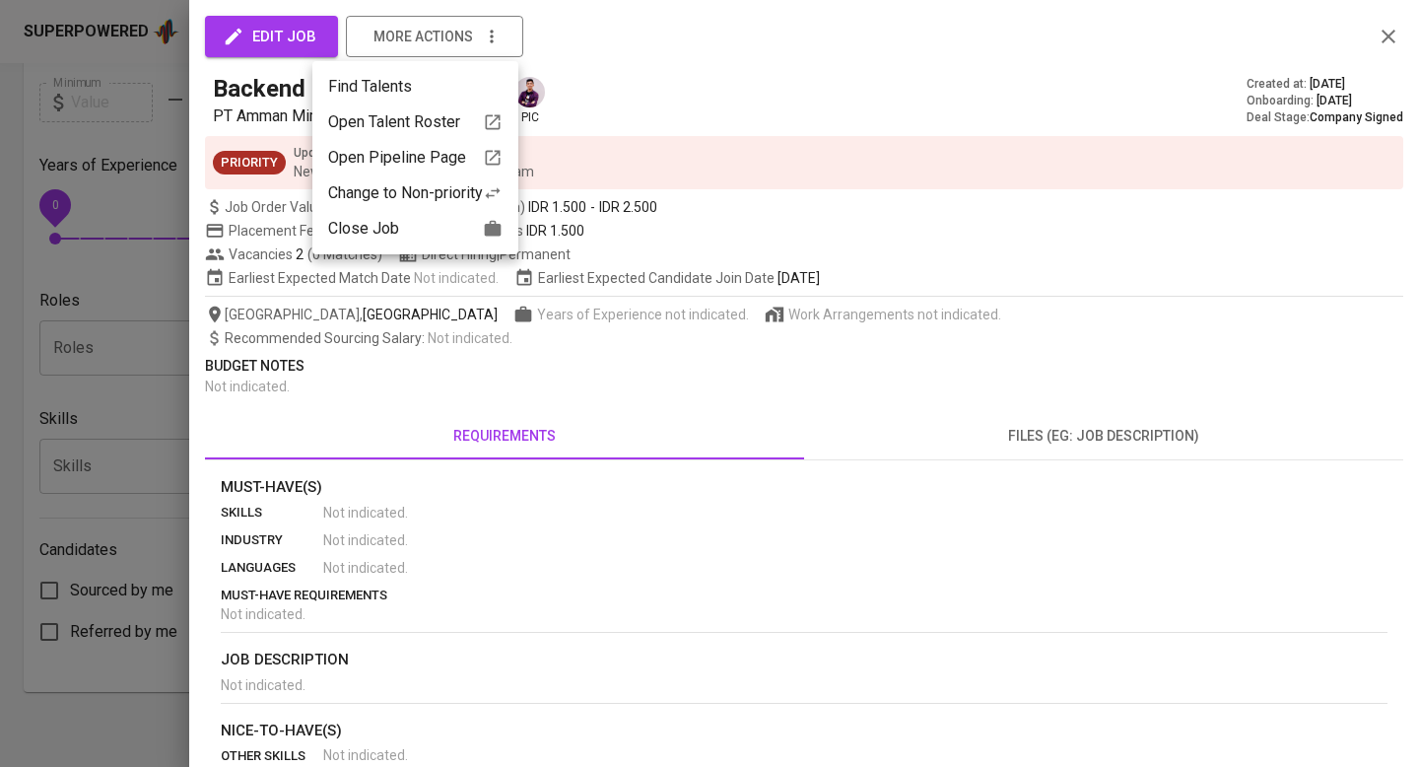
click at [471, 156] on div "Open Pipeline Page" at bounding box center [415, 158] width 174 height 24
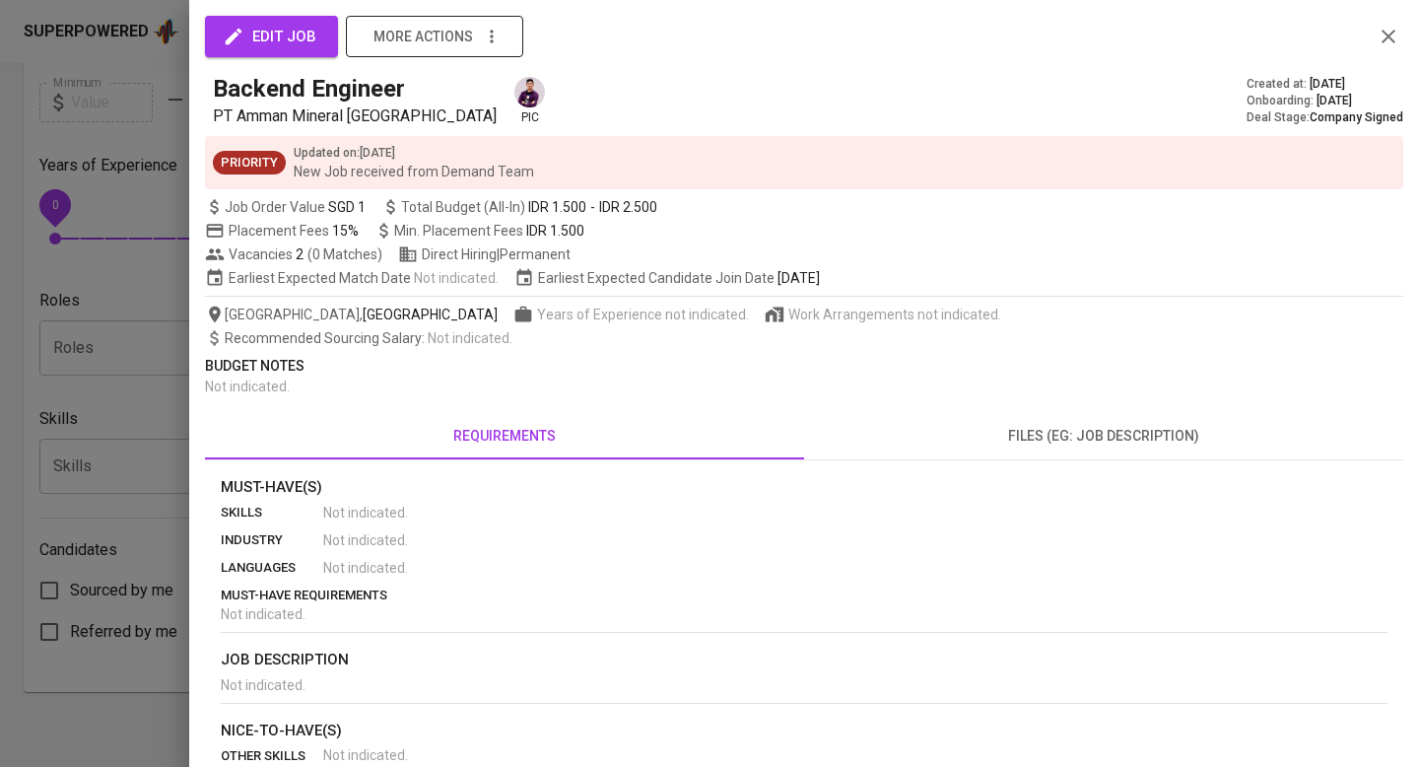
click at [491, 34] on icon "button" at bounding box center [492, 37] width 20 height 20
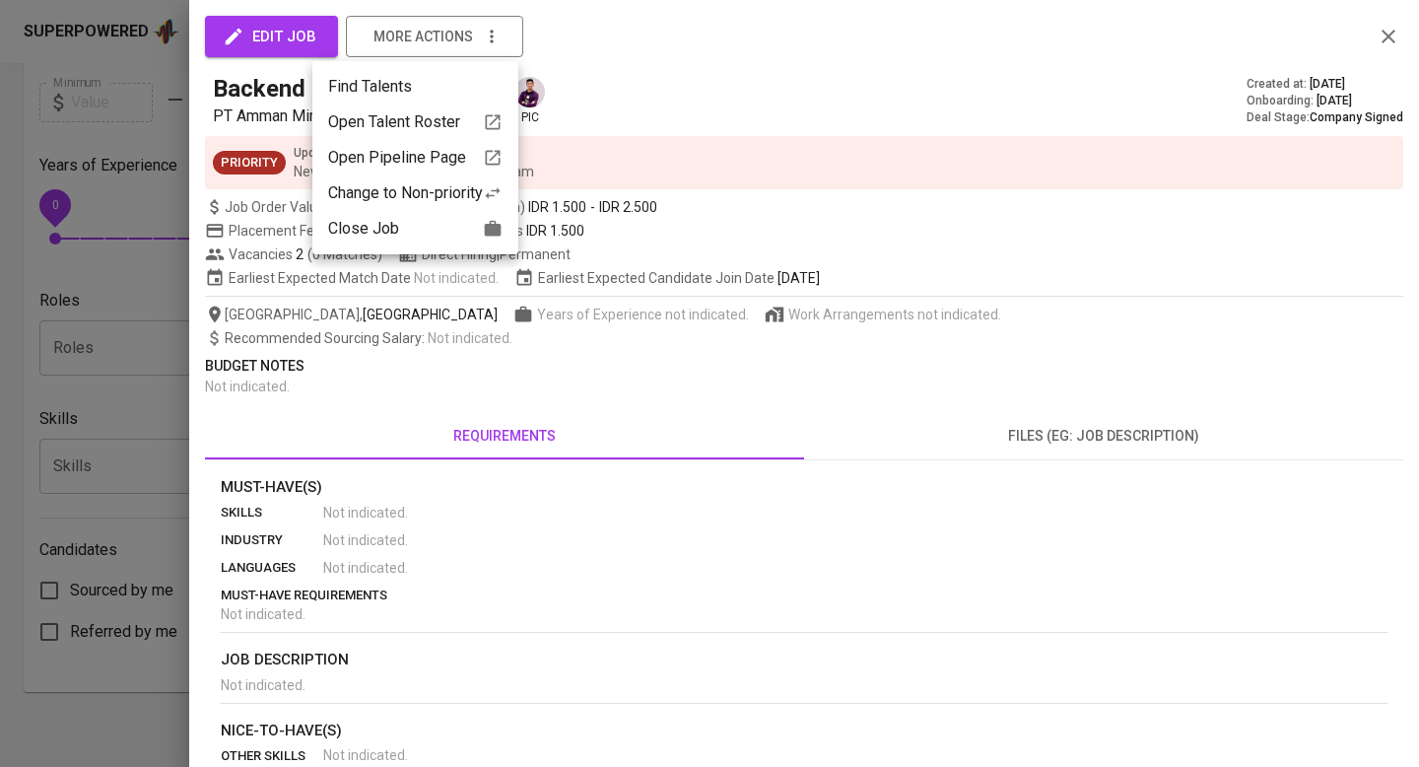
click at [456, 121] on div "Open Talent Roster" at bounding box center [415, 122] width 174 height 24
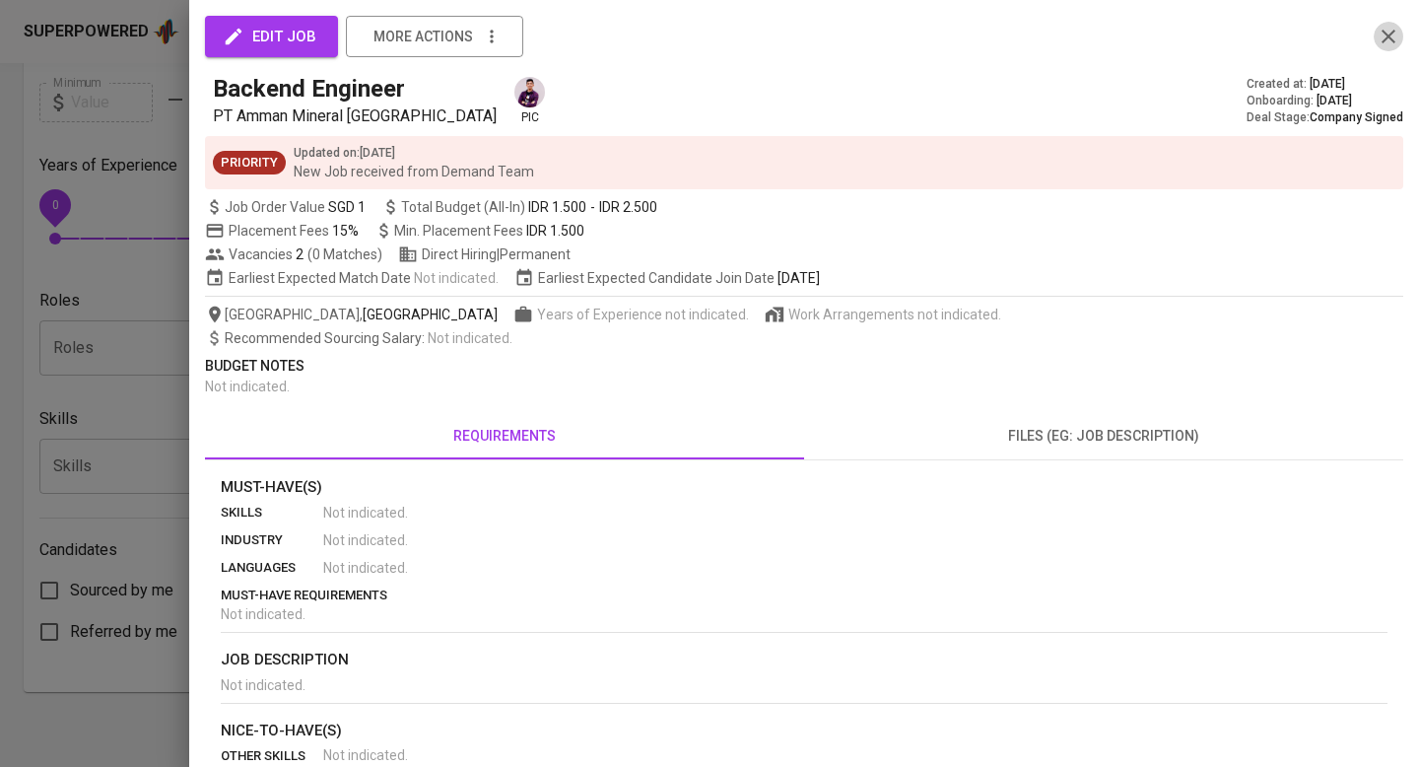
click at [1387, 32] on icon "button" at bounding box center [1388, 37] width 24 height 24
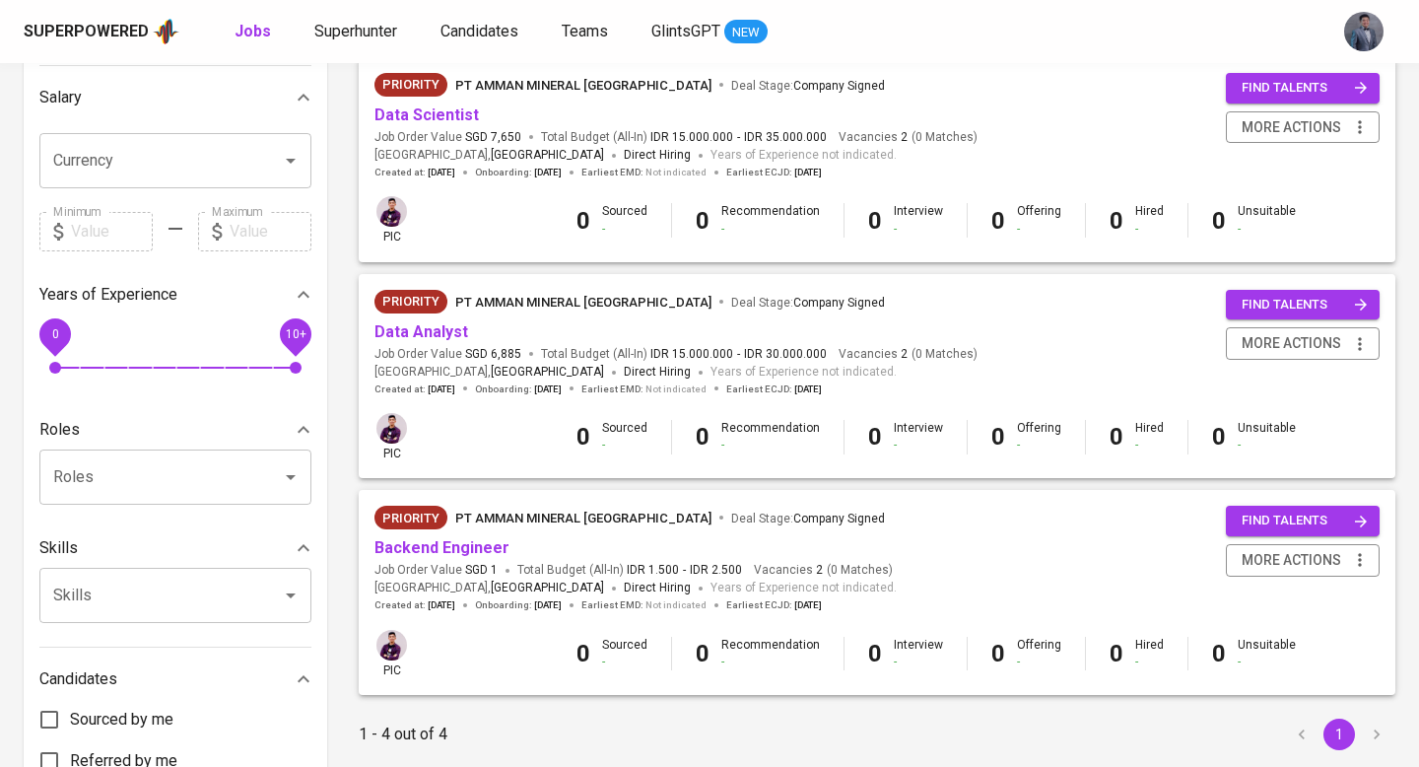
scroll to position [447, 0]
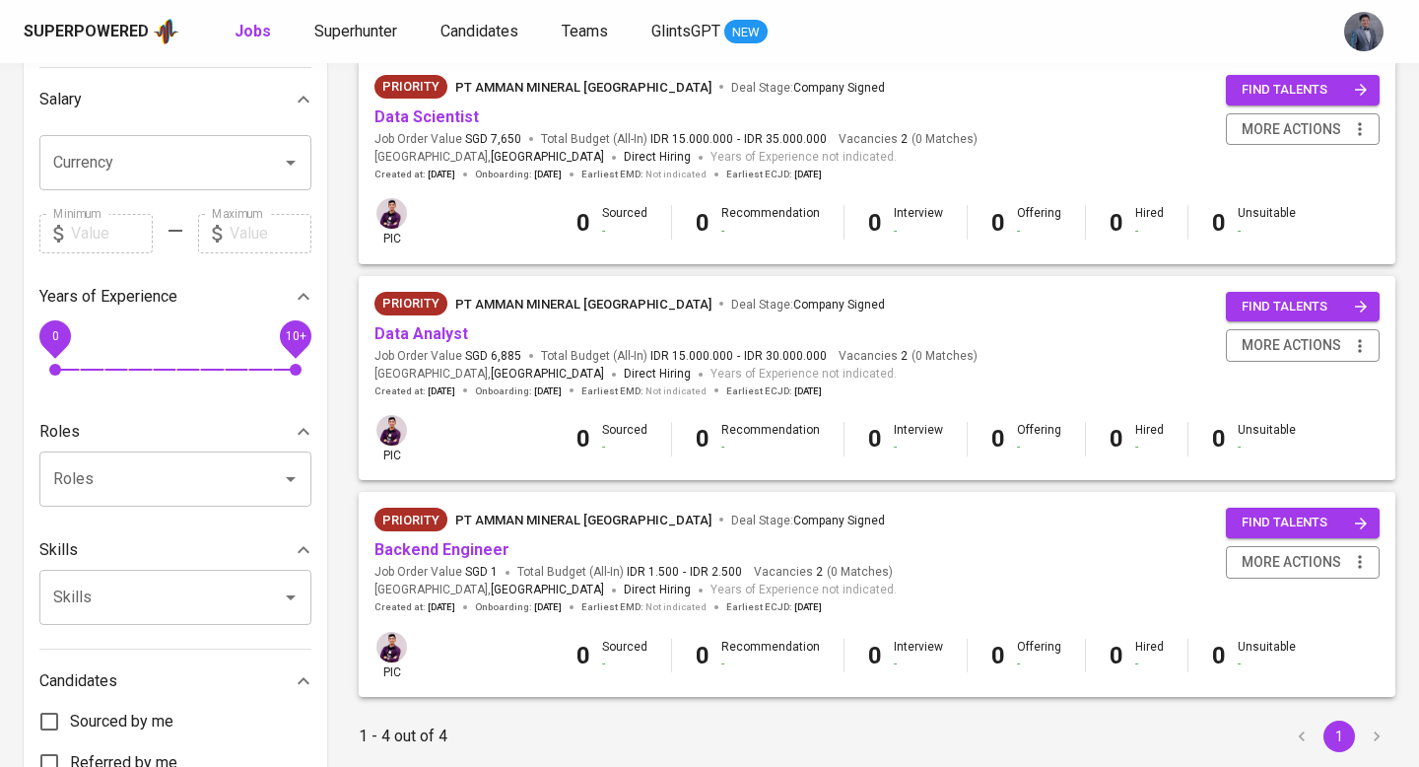
click at [926, 313] on span "Priority PT Amman Mineral Nusa Tenggara Deal Stage : Company Signed" at bounding box center [675, 304] width 603 height 24
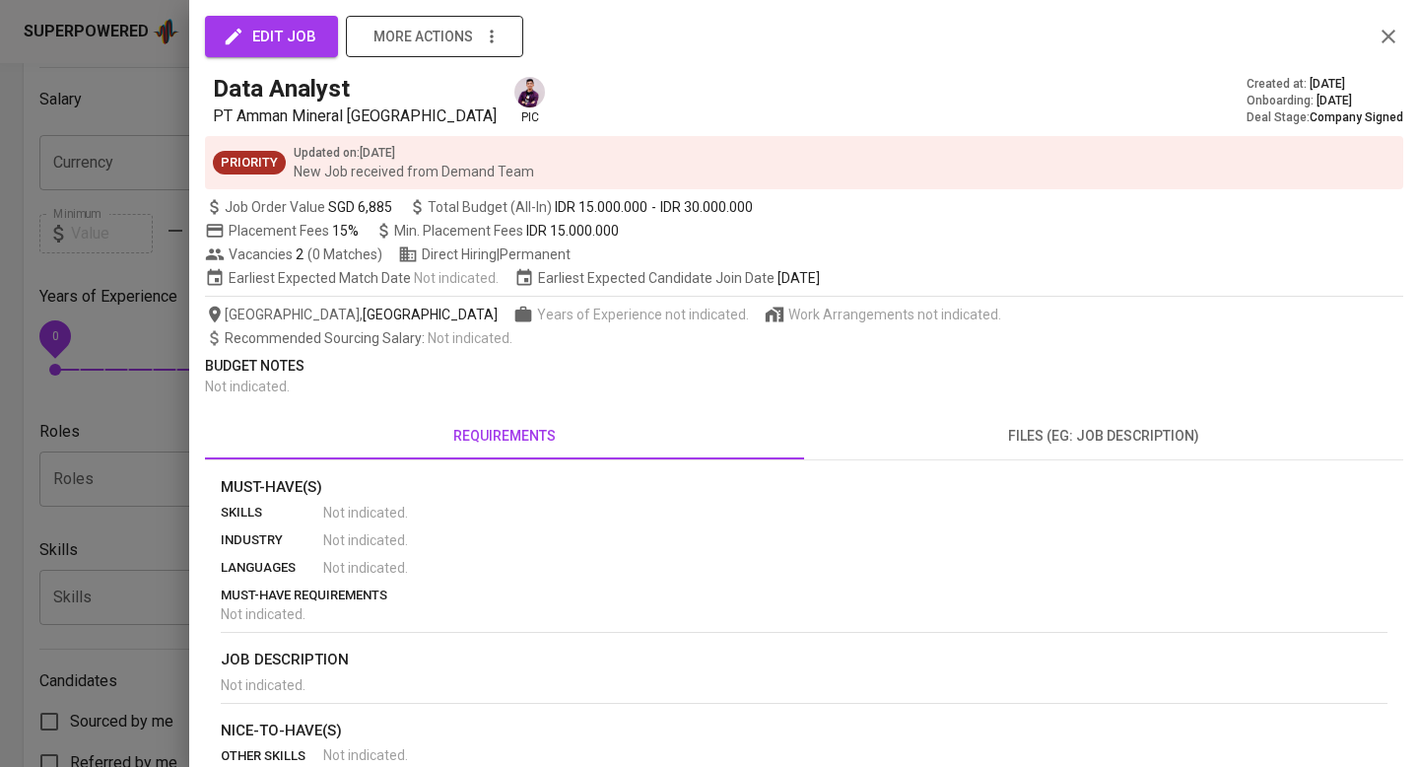
click at [492, 39] on icon "button" at bounding box center [492, 37] width 20 height 20
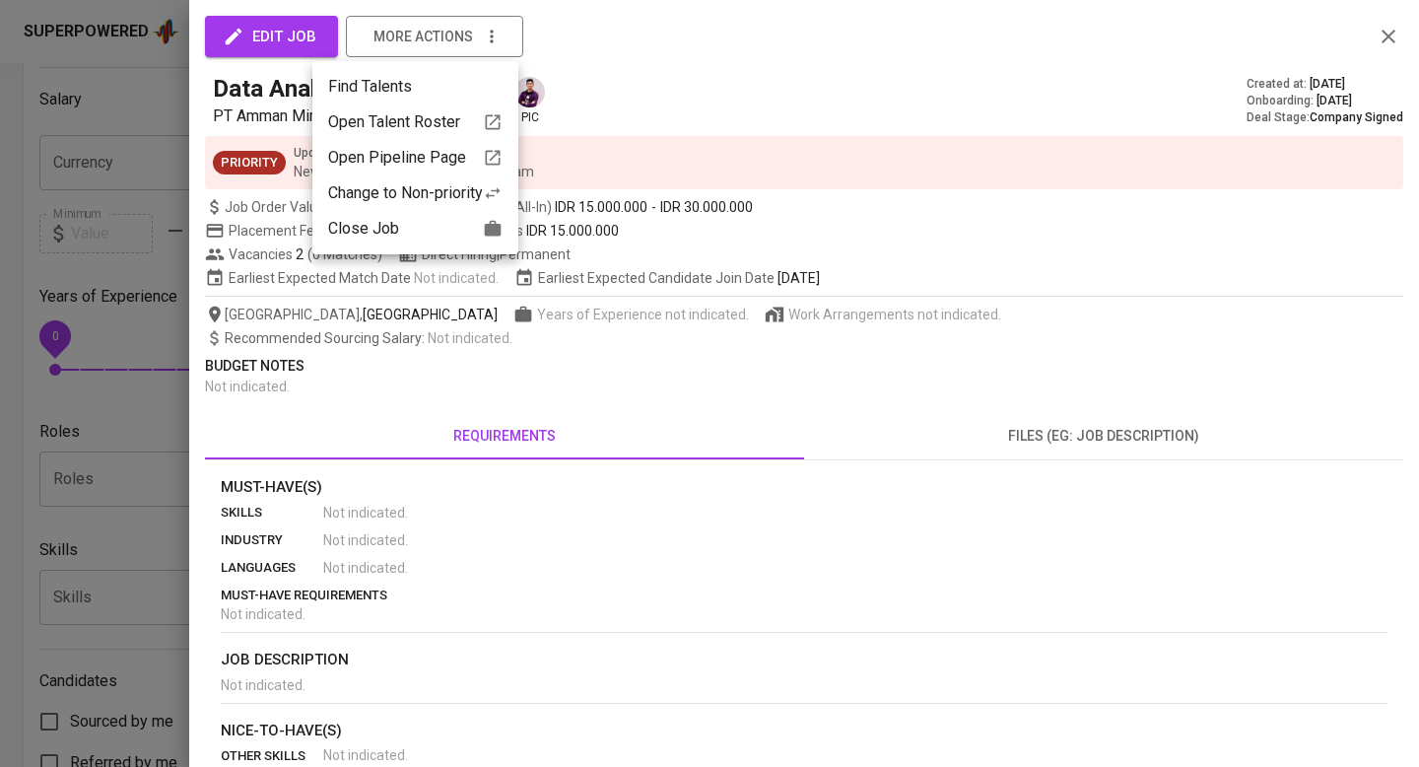
click at [473, 158] on div "Open Pipeline Page" at bounding box center [415, 158] width 174 height 24
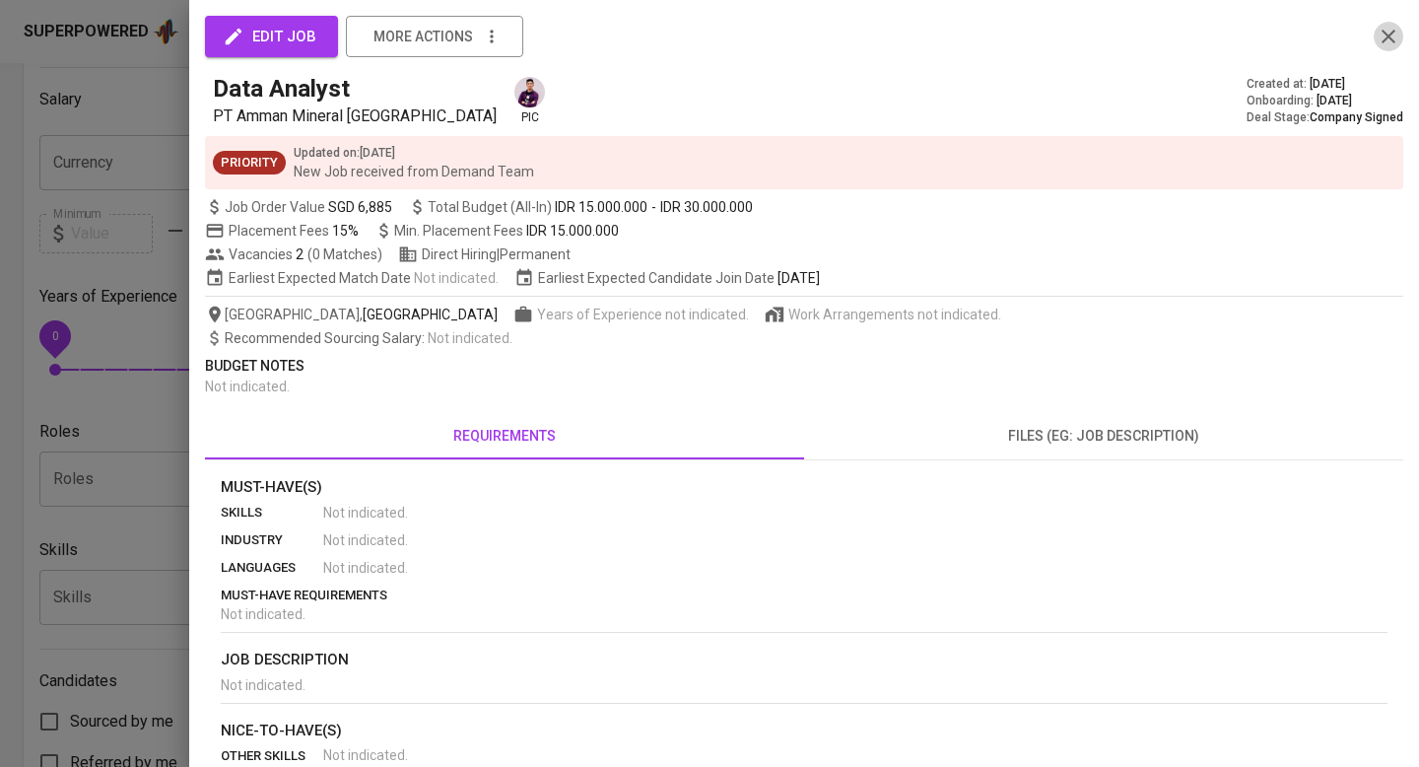
click at [1385, 30] on icon "button" at bounding box center [1388, 37] width 24 height 24
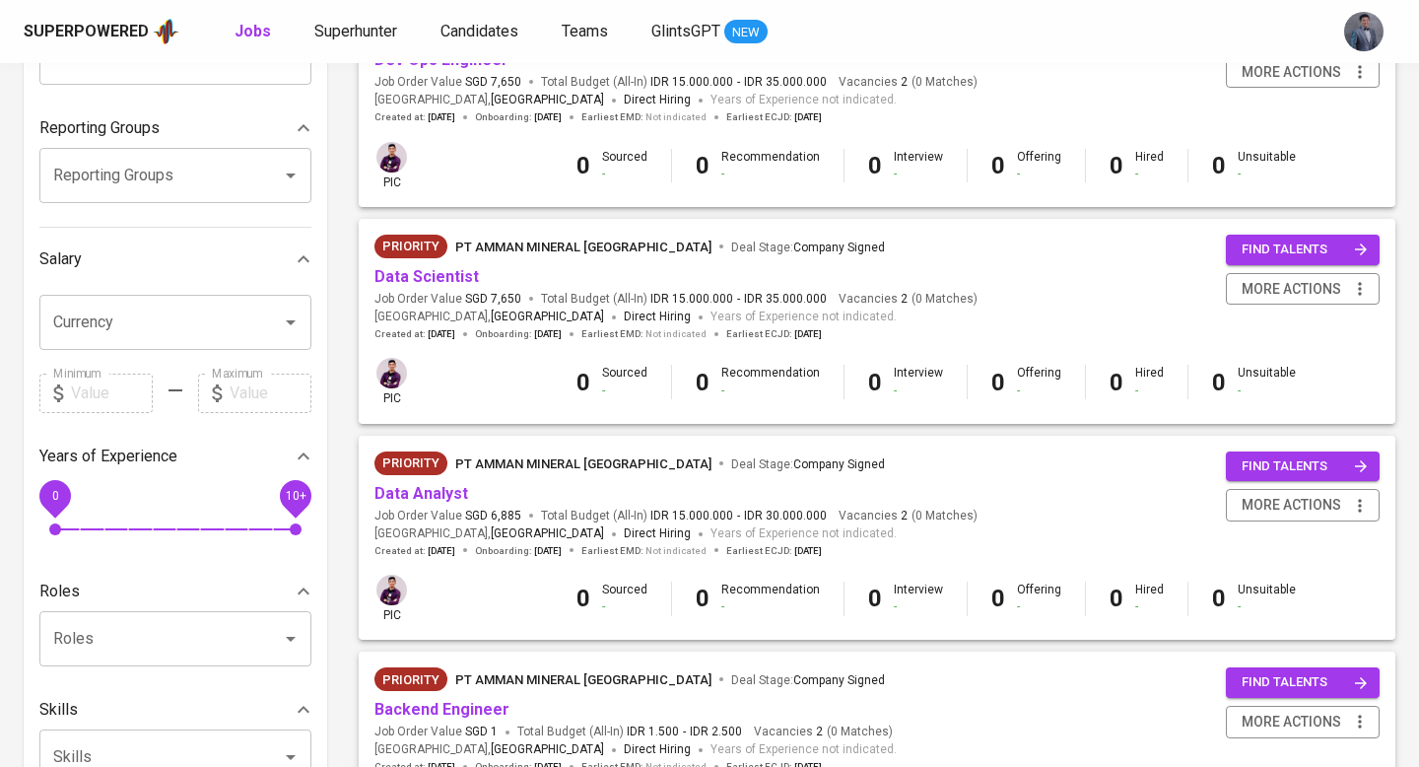
scroll to position [276, 0]
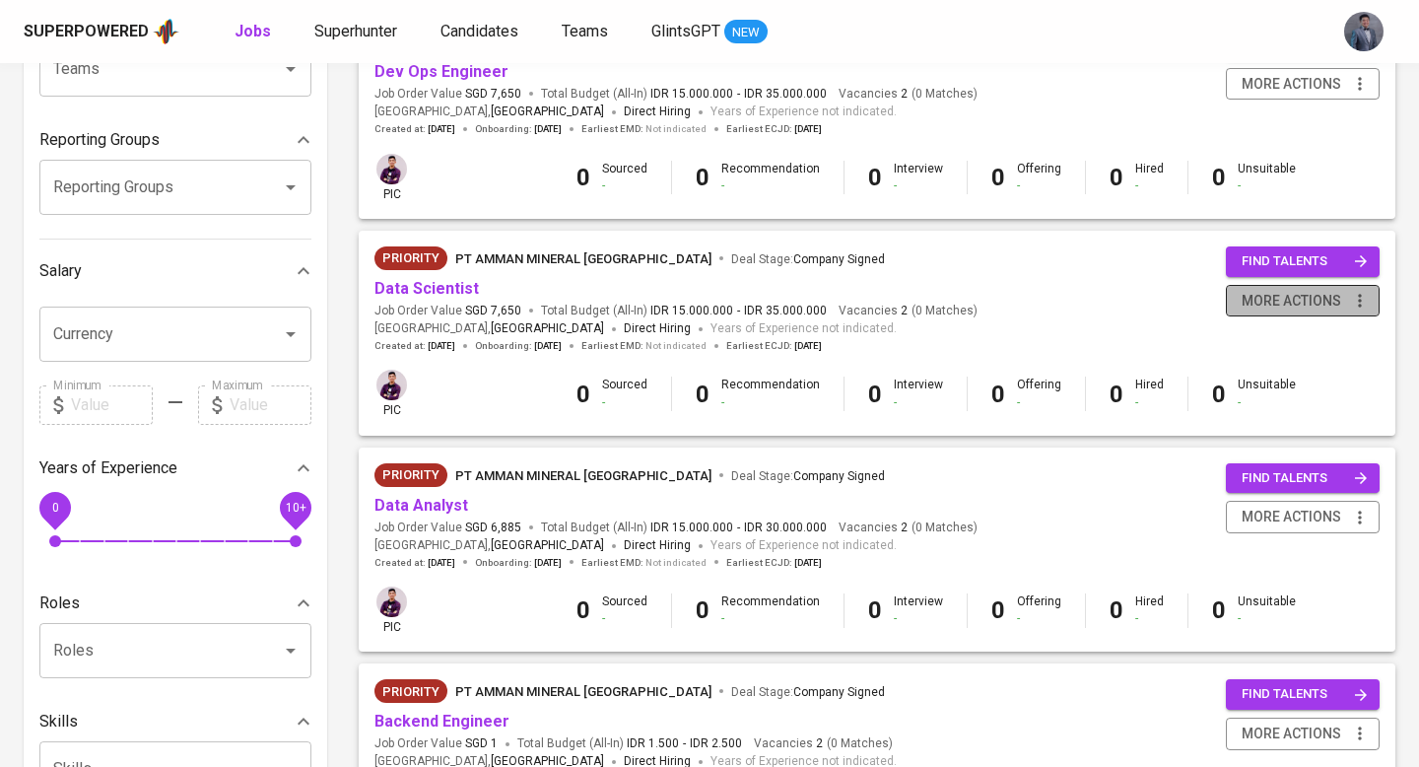
click at [1344, 302] on span "more actions" at bounding box center [1303, 301] width 134 height 25
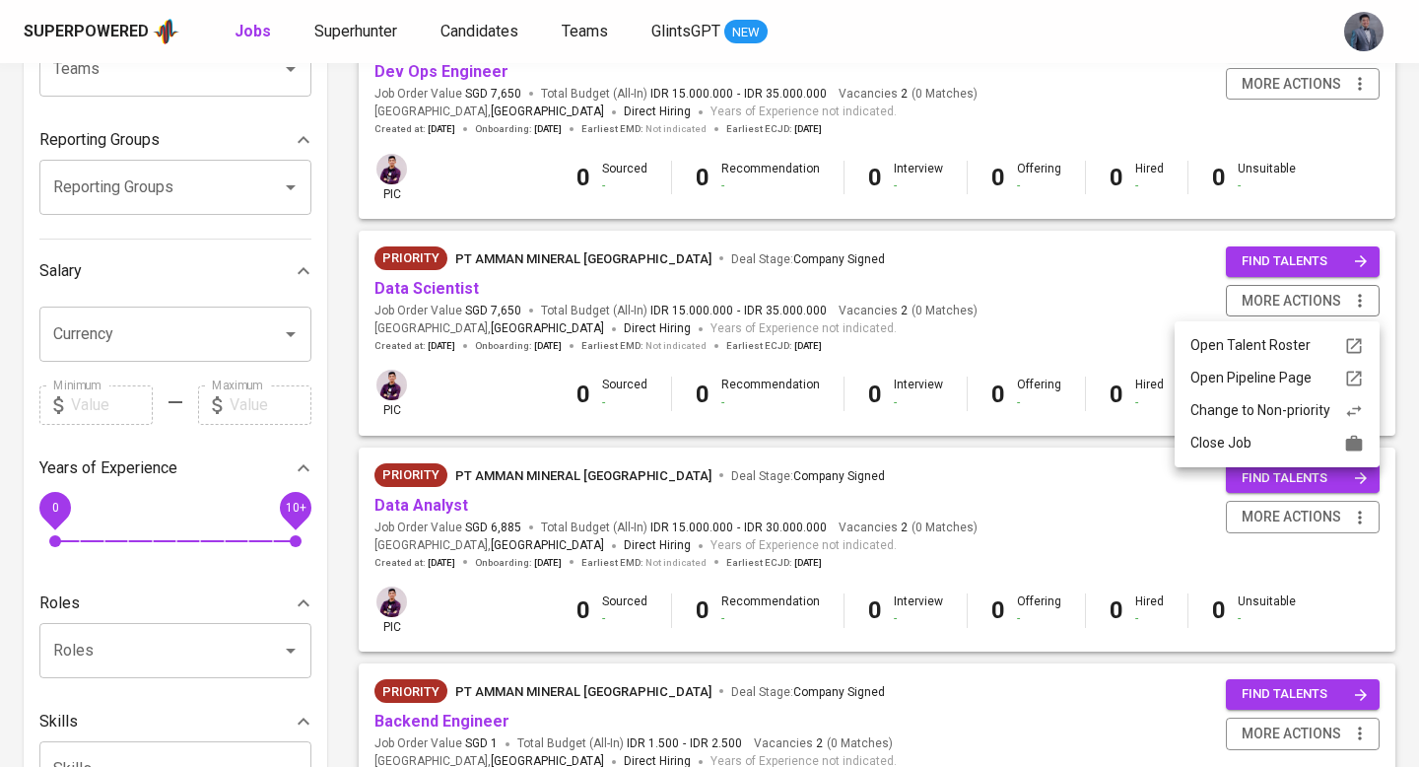
click at [1293, 376] on div "Open Pipeline Page" at bounding box center [1276, 378] width 173 height 21
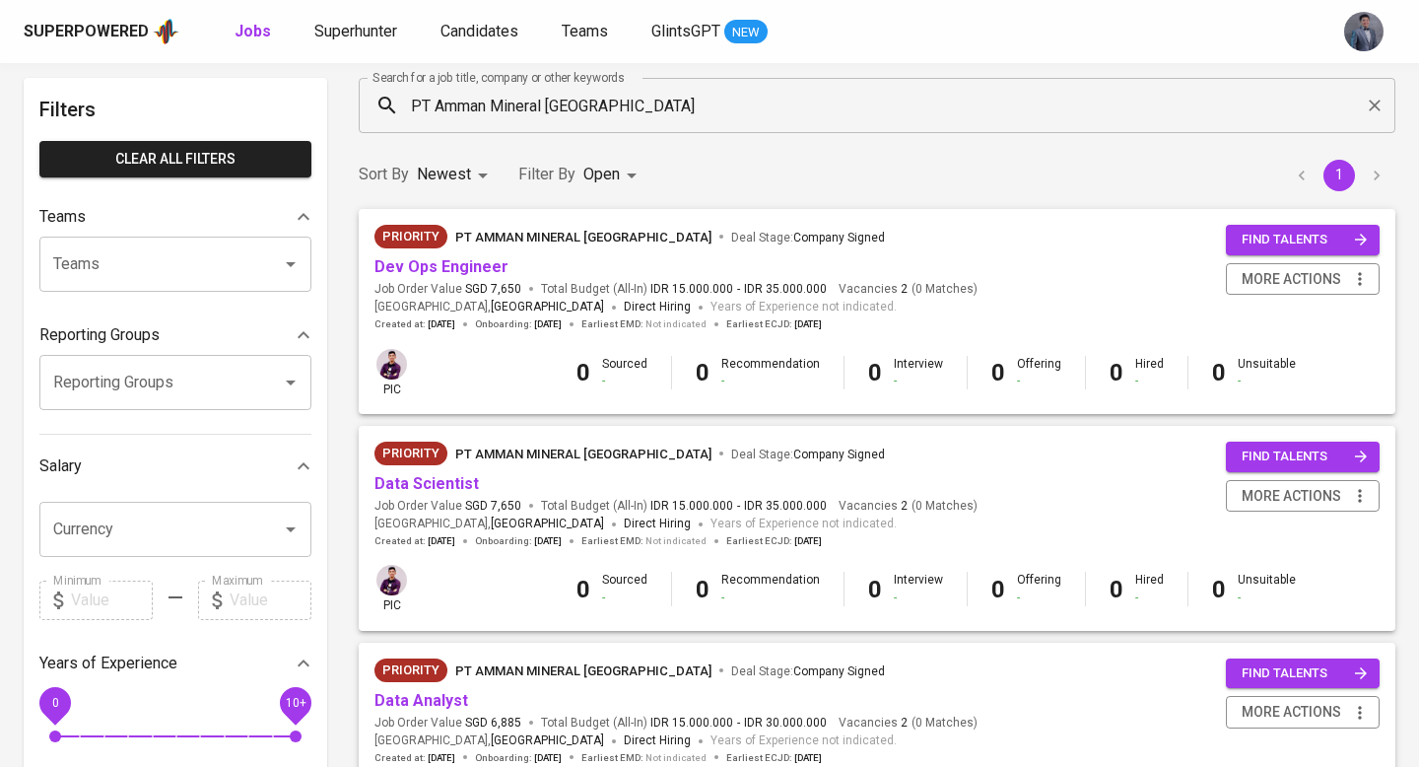
scroll to position [58, 0]
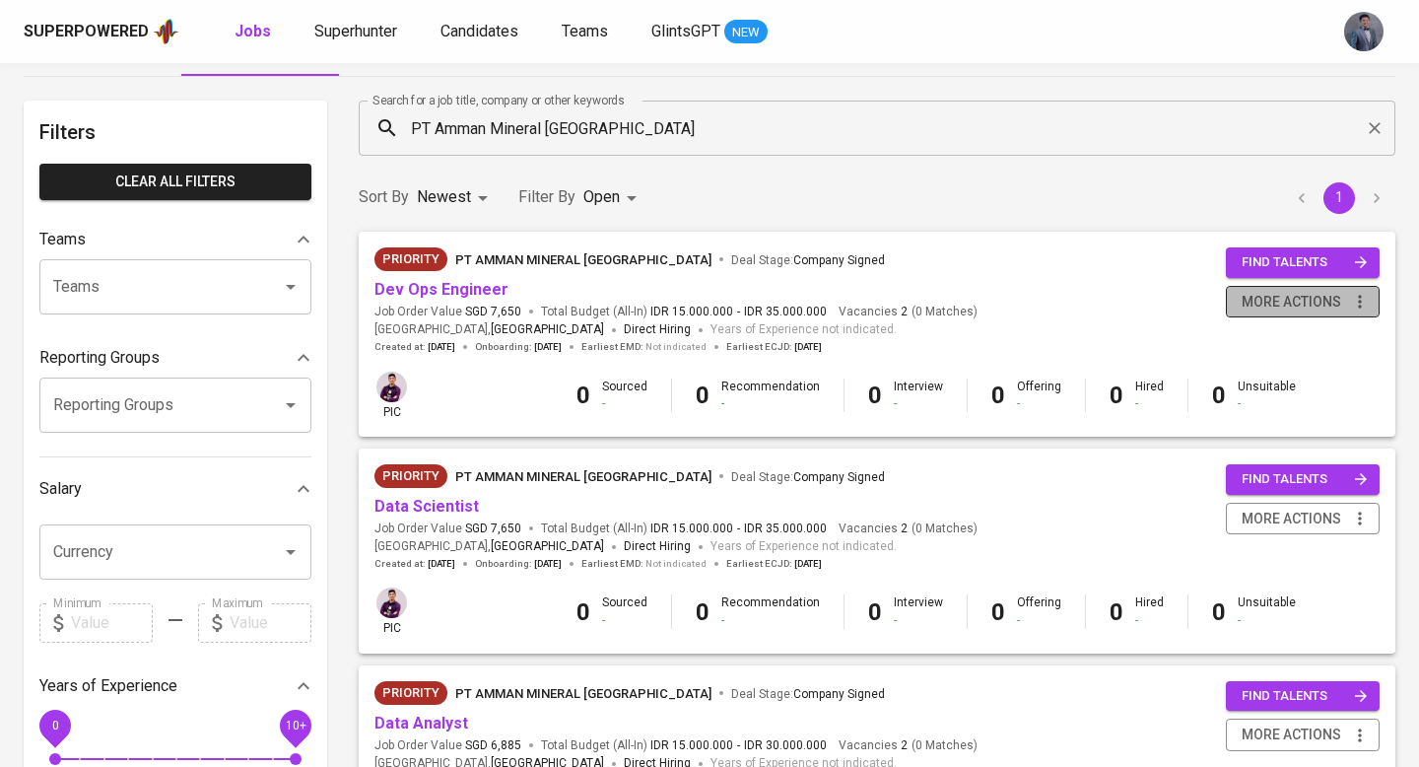
click at [1359, 297] on icon "button" at bounding box center [1359, 301] width 3 height 13
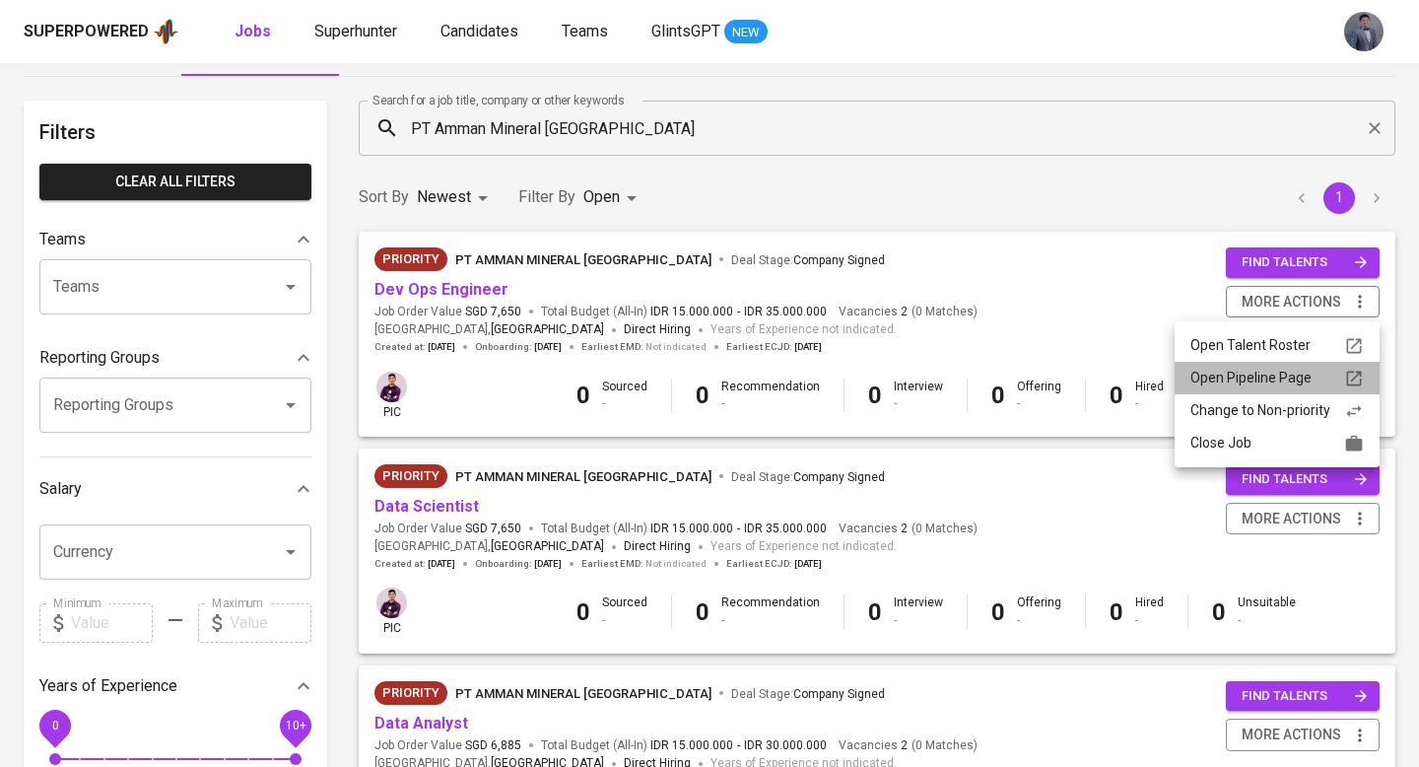
click at [1278, 375] on div "Open Pipeline Page" at bounding box center [1276, 378] width 173 height 21
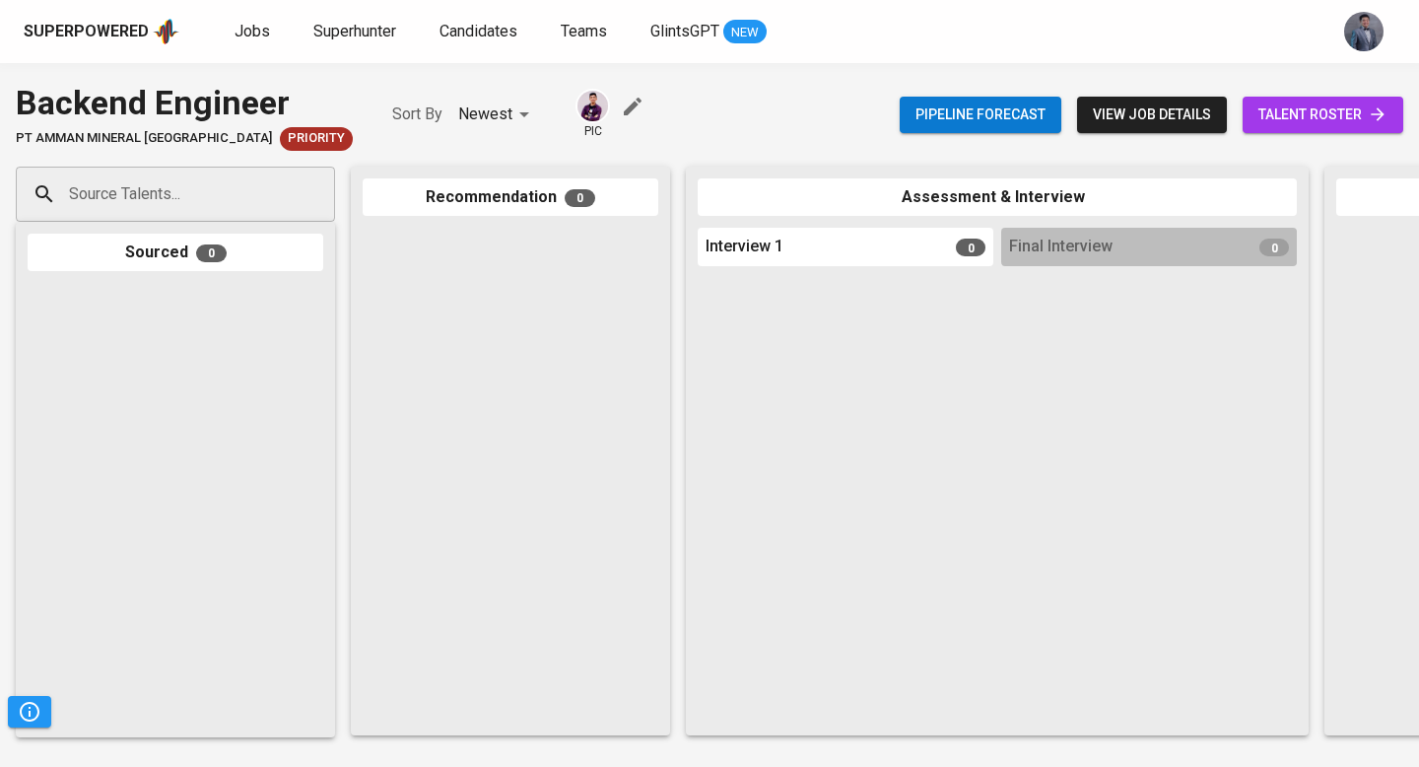
click at [870, 48] on div "Superpowered Jobs Superhunter Candidates Teams GlintsGPT NEW" at bounding box center [709, 31] width 1419 height 63
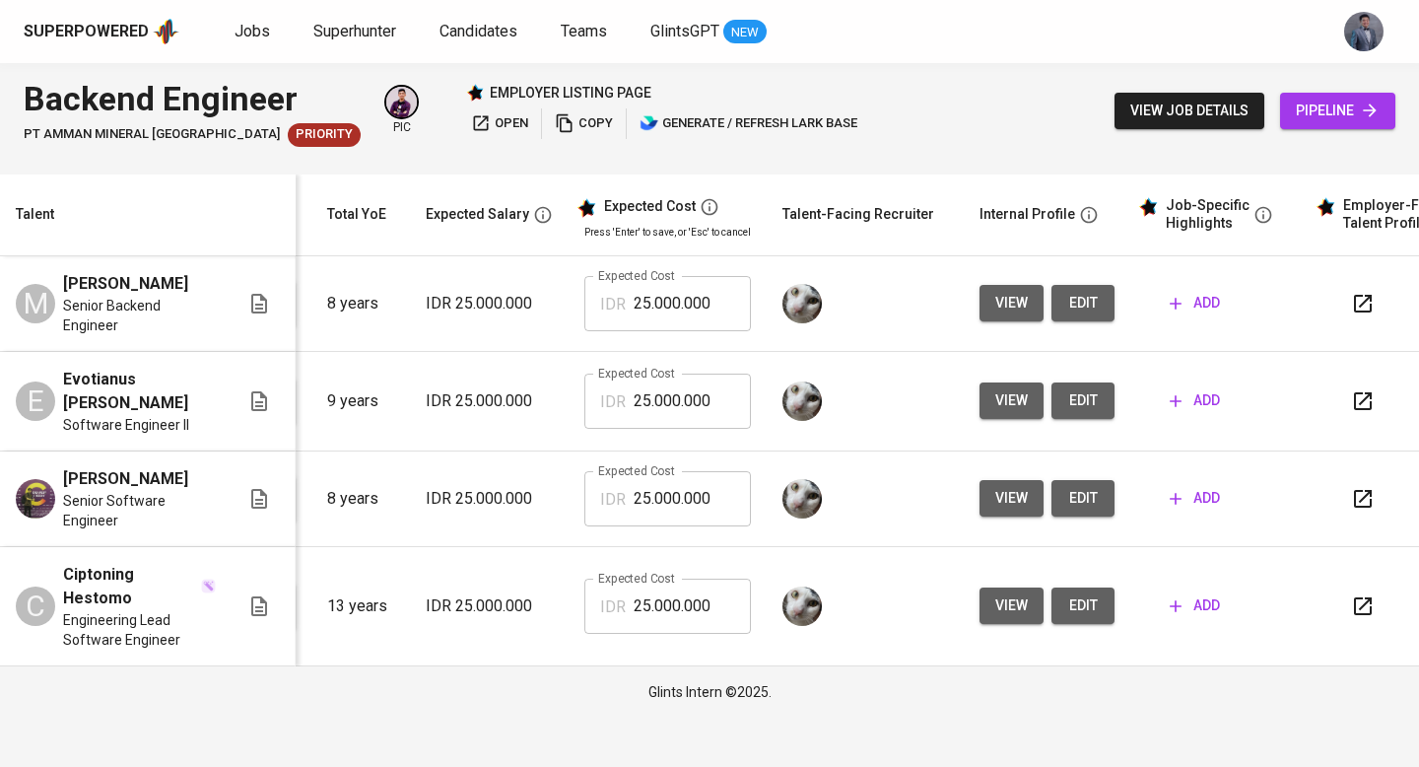
scroll to position [0, 268]
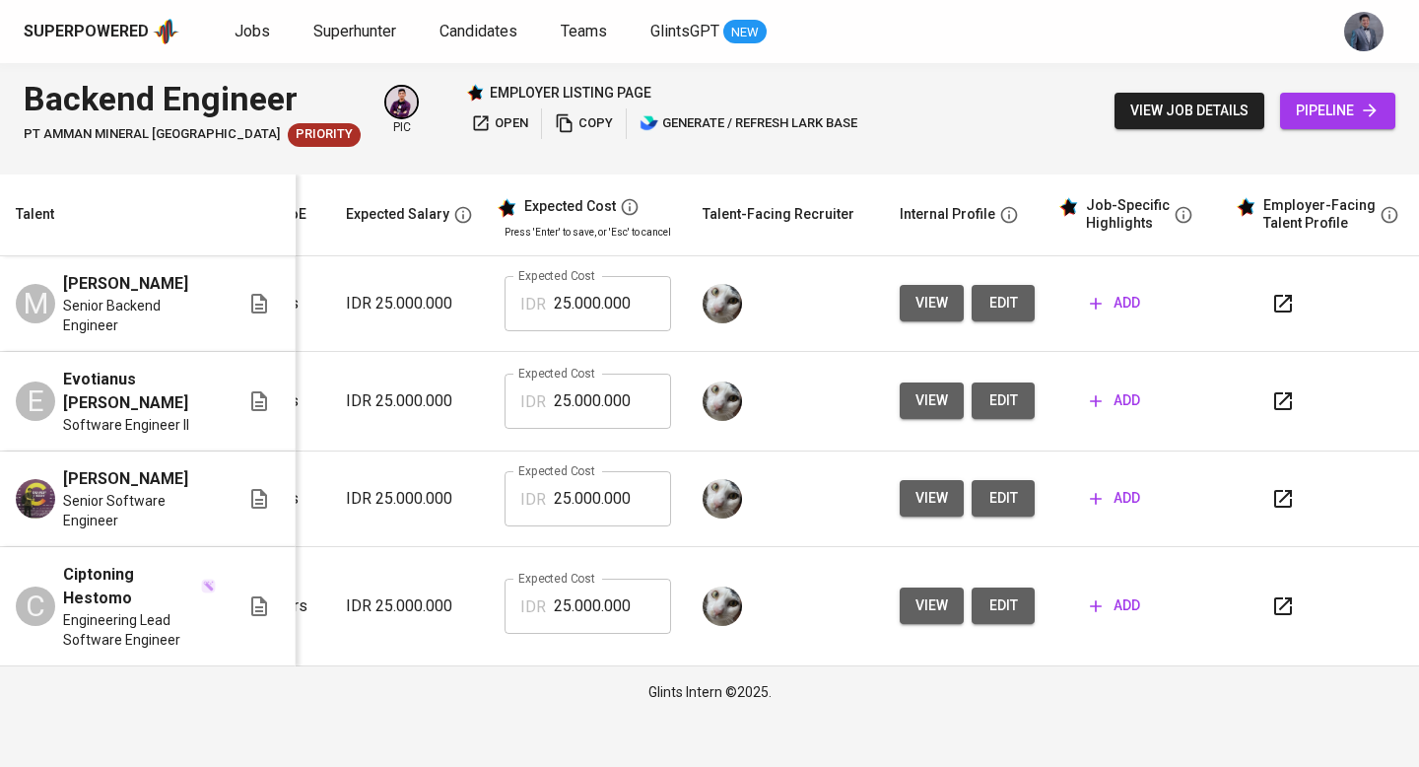
click at [1274, 299] on icon "button" at bounding box center [1283, 304] width 24 height 24
